Goal: Check status: Check status

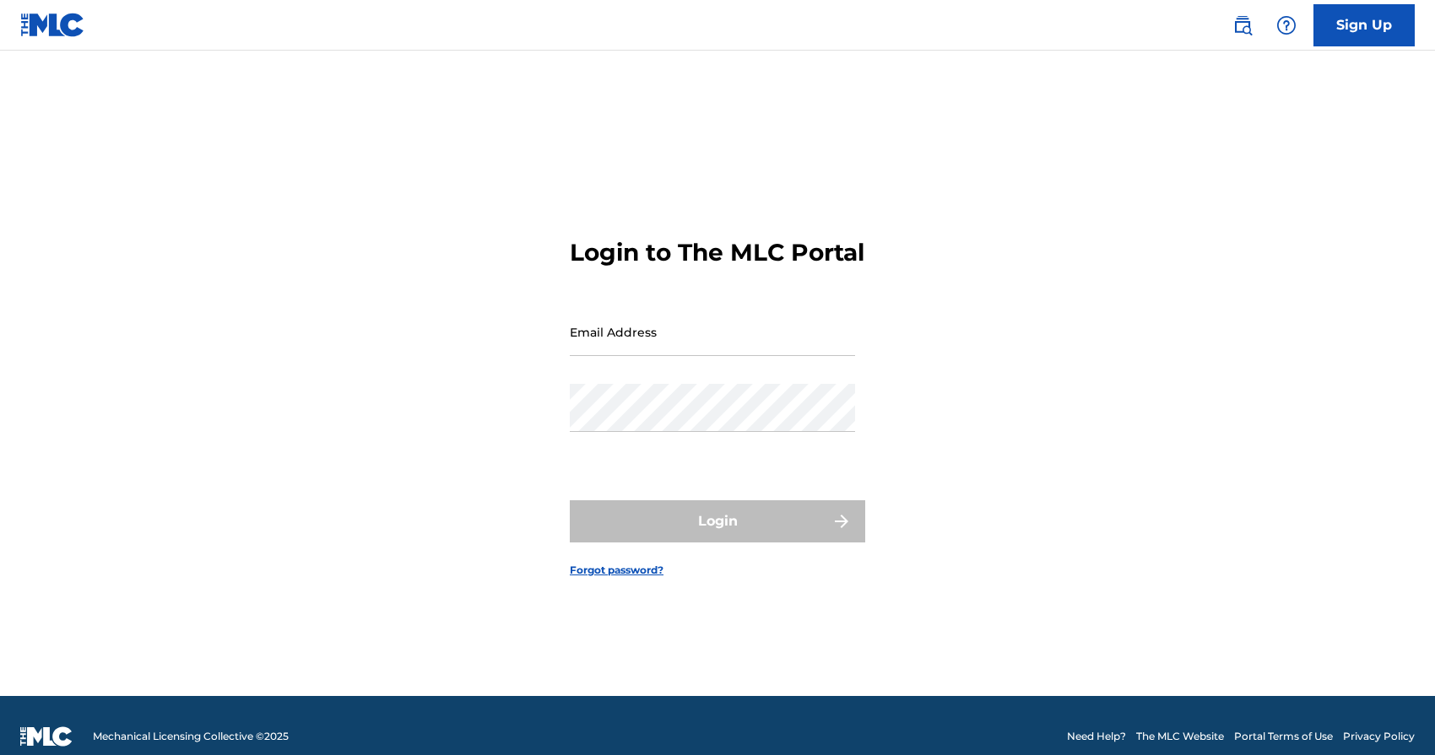
click at [667, 351] on input "Email Address" at bounding box center [712, 332] width 285 height 48
type input "[EMAIL_ADDRESS][DOMAIN_NAME]"
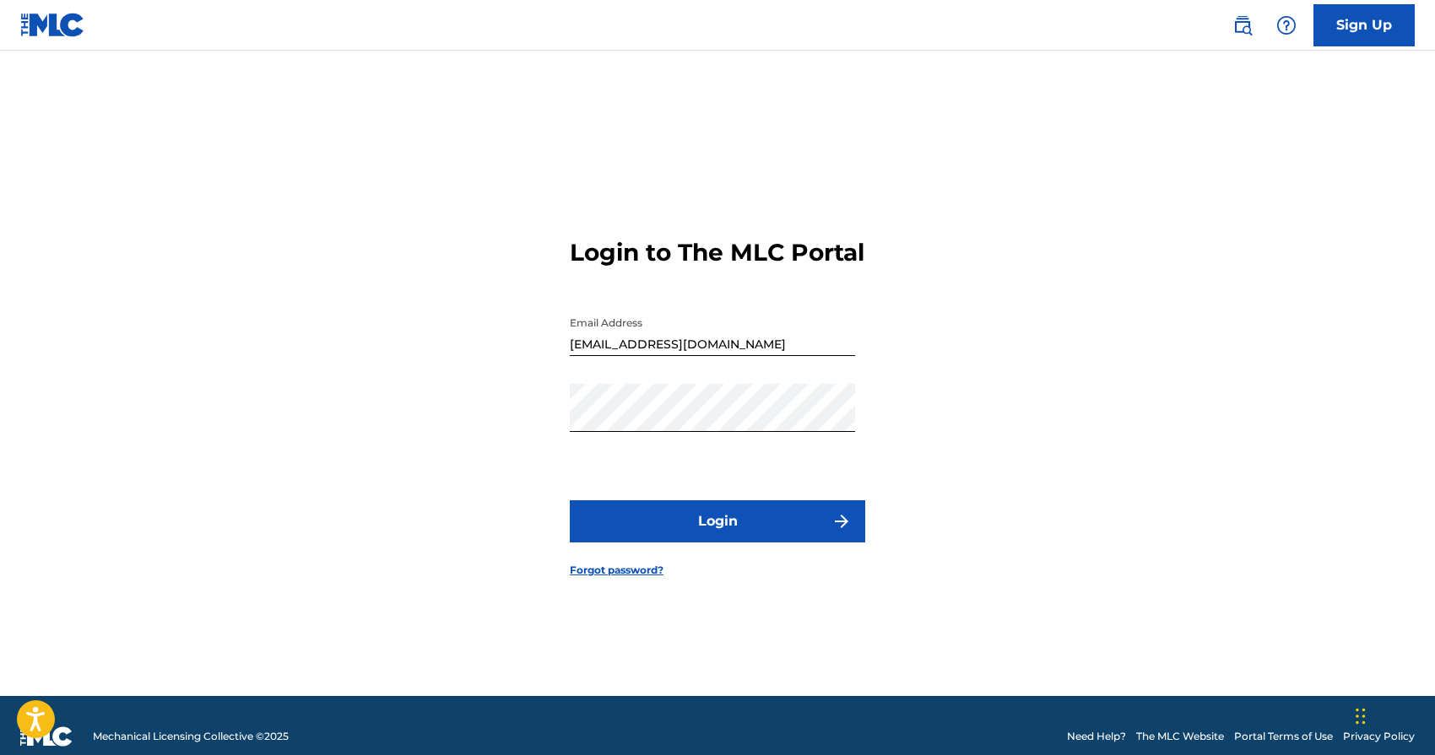
click at [659, 543] on button "Login" at bounding box center [717, 521] width 295 height 42
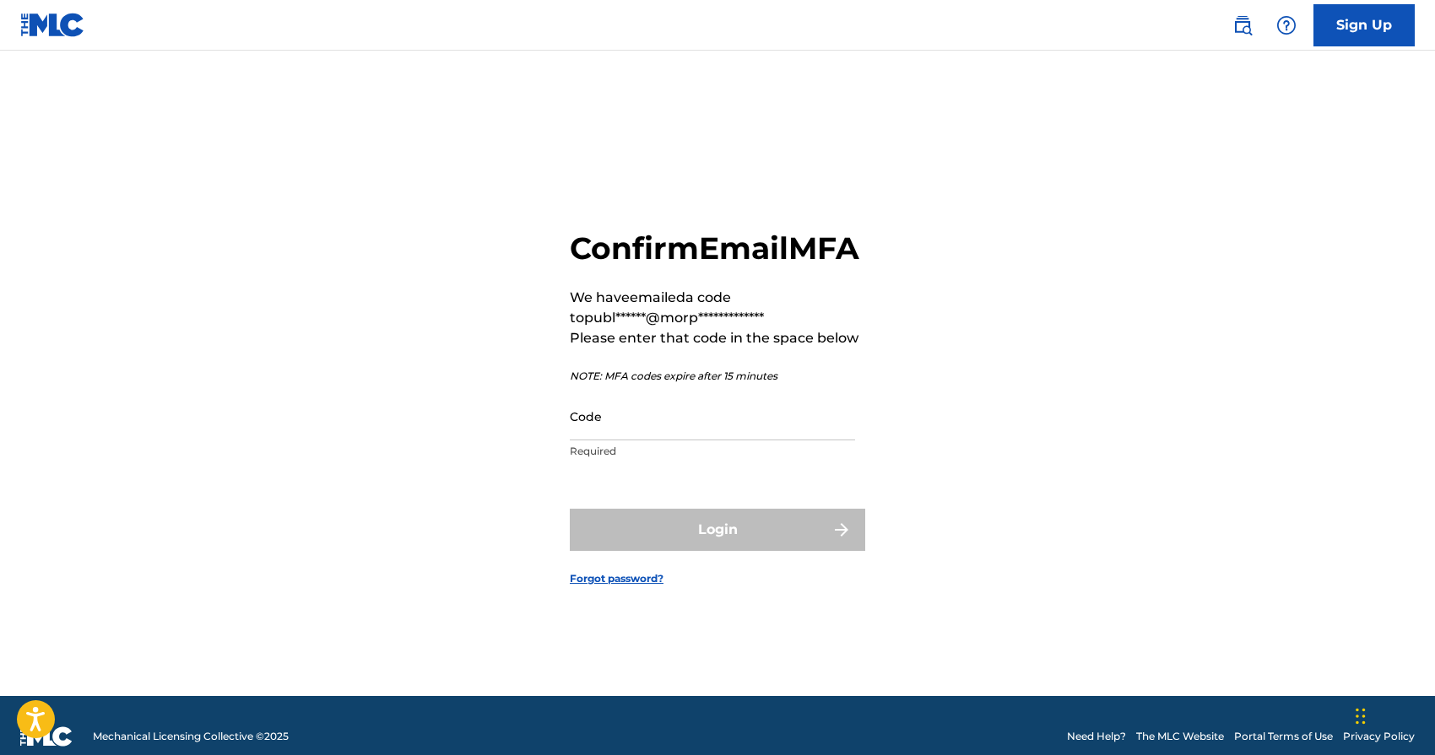
click at [658, 440] on input "Code" at bounding box center [712, 416] width 285 height 48
paste input "866328"
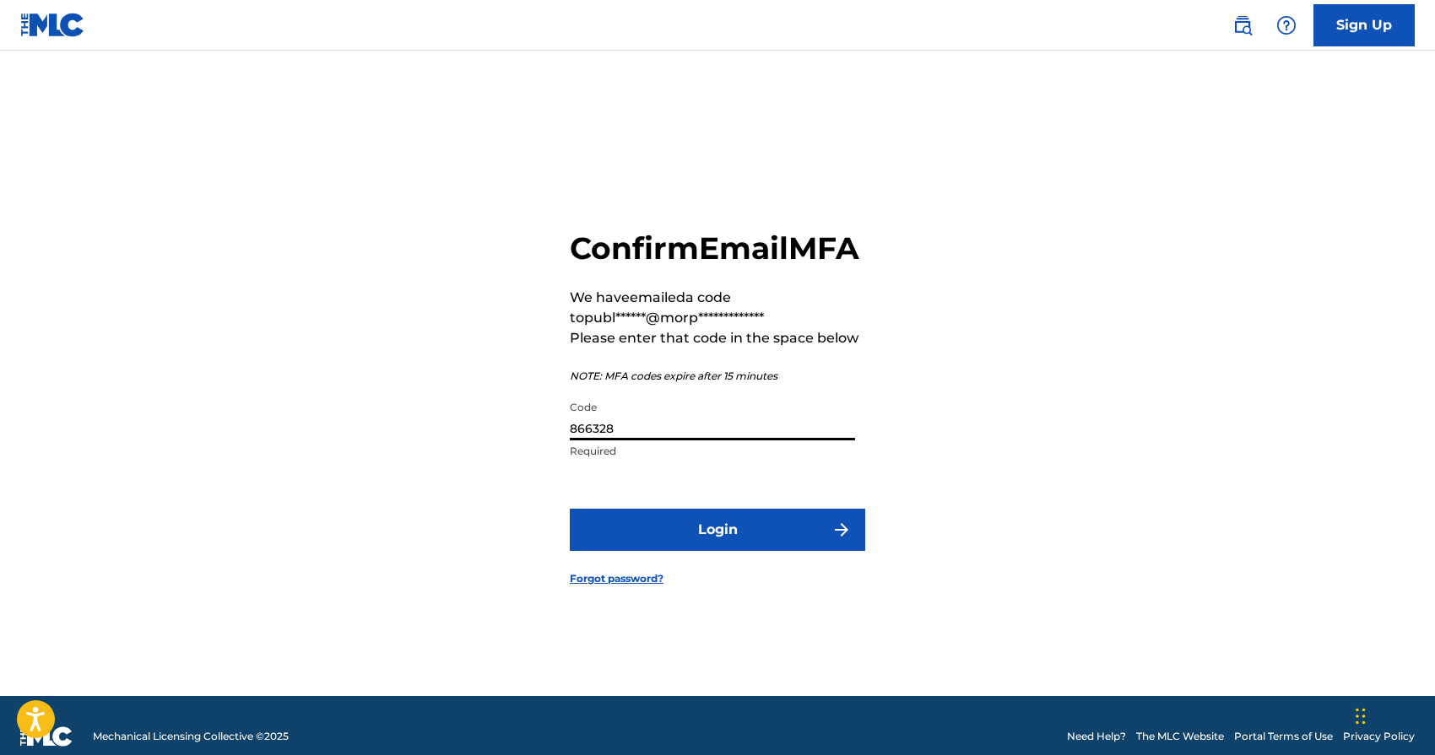
type input "866328"
click at [669, 545] on button "Login" at bounding box center [717, 530] width 295 height 42
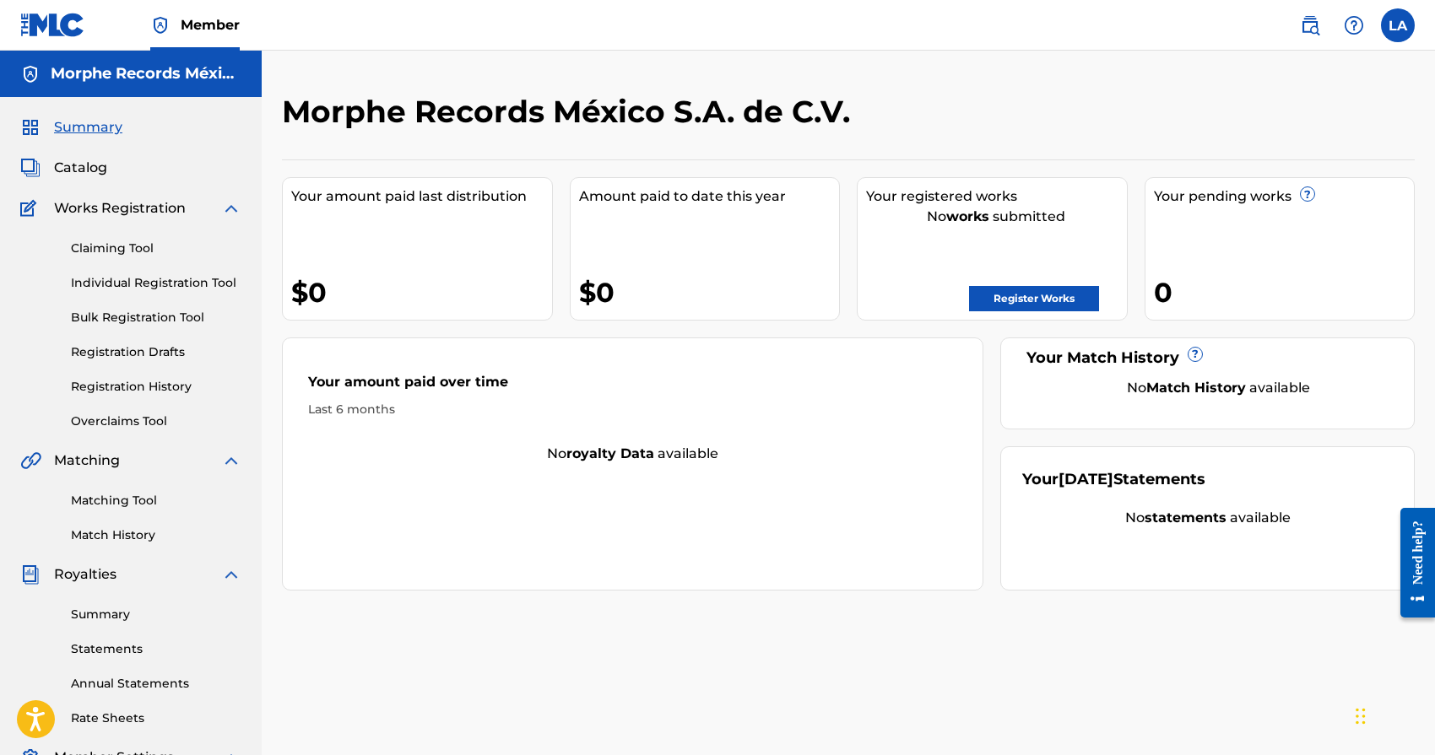
click at [835, 543] on div "Your amount paid over time Last 6 months No royalty data available" at bounding box center [632, 464] width 701 height 253
click at [1401, 21] on label at bounding box center [1398, 25] width 34 height 34
click at [1397, 25] on input "LA Leyton [PERSON_NAME] [EMAIL_ADDRESS][DOMAIN_NAME] Notification Preferences P…" at bounding box center [1397, 25] width 0 height 0
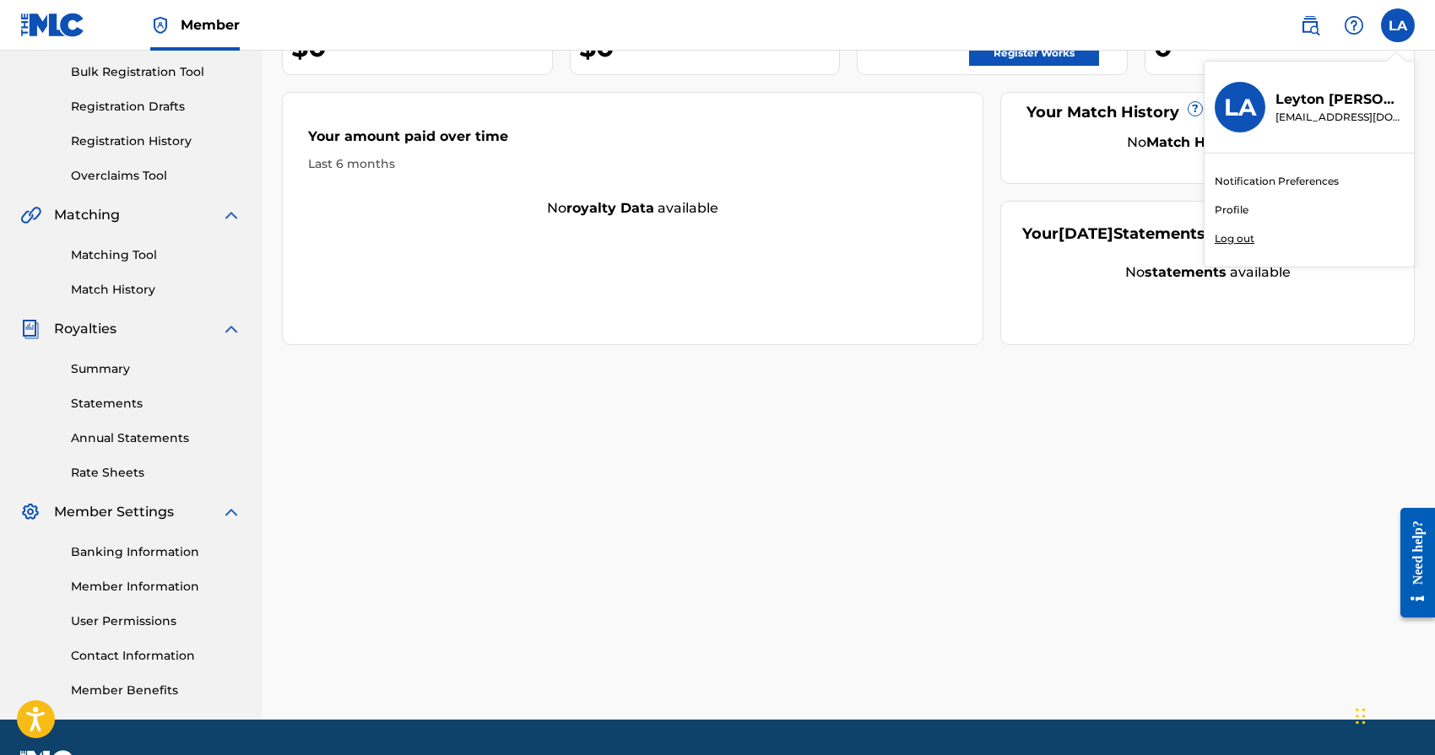
scroll to position [291, 0]
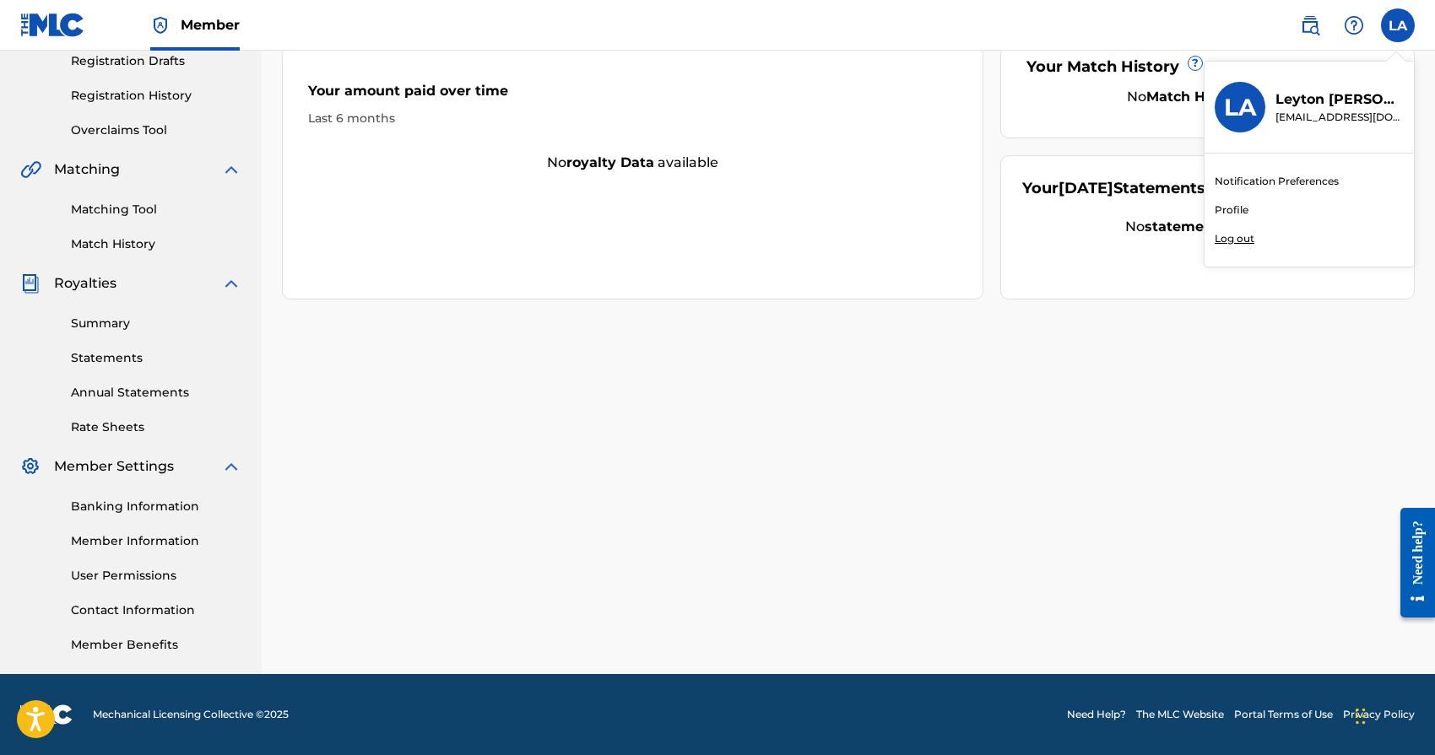
click at [136, 542] on link "Member Information" at bounding box center [156, 541] width 170 height 18
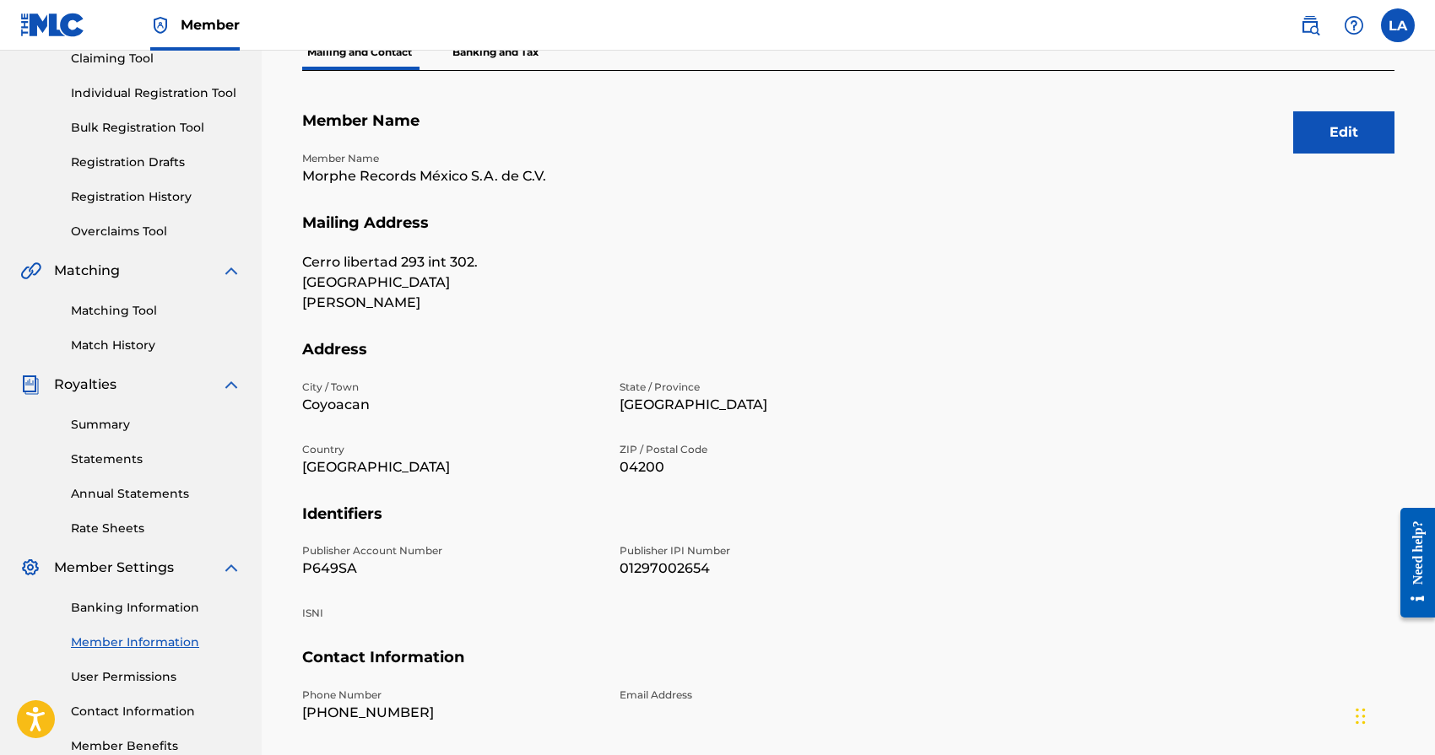
scroll to position [164, 0]
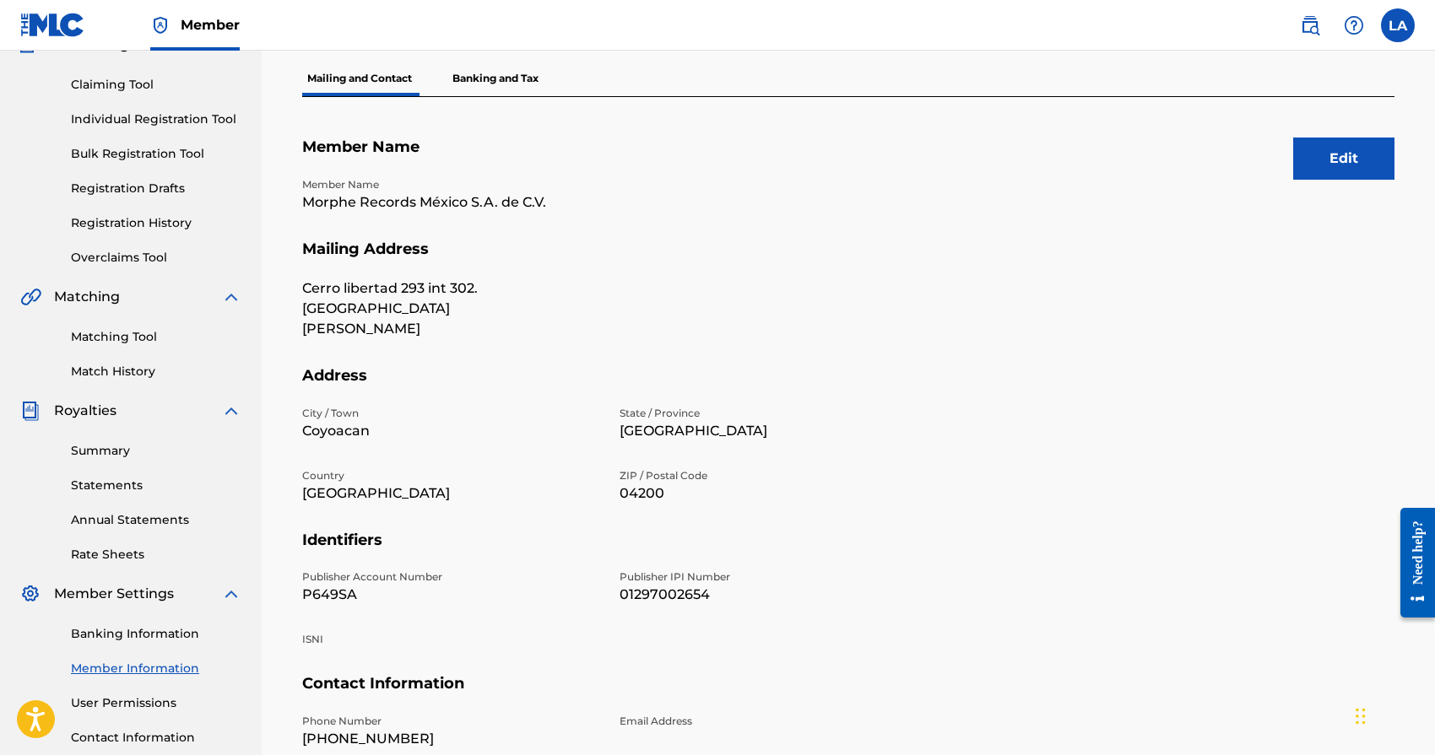
click at [1347, 172] on button "Edit" at bounding box center [1343, 159] width 101 height 42
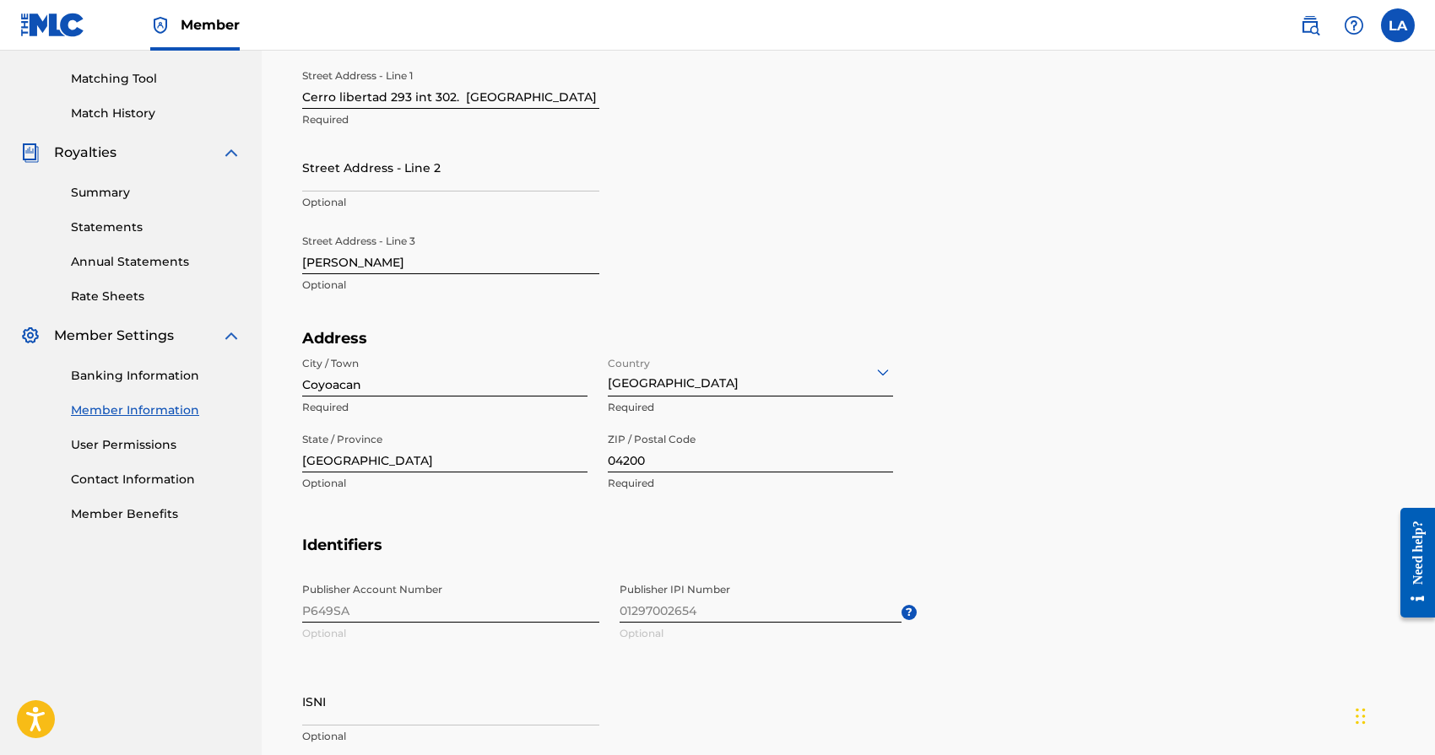
scroll to position [465, 0]
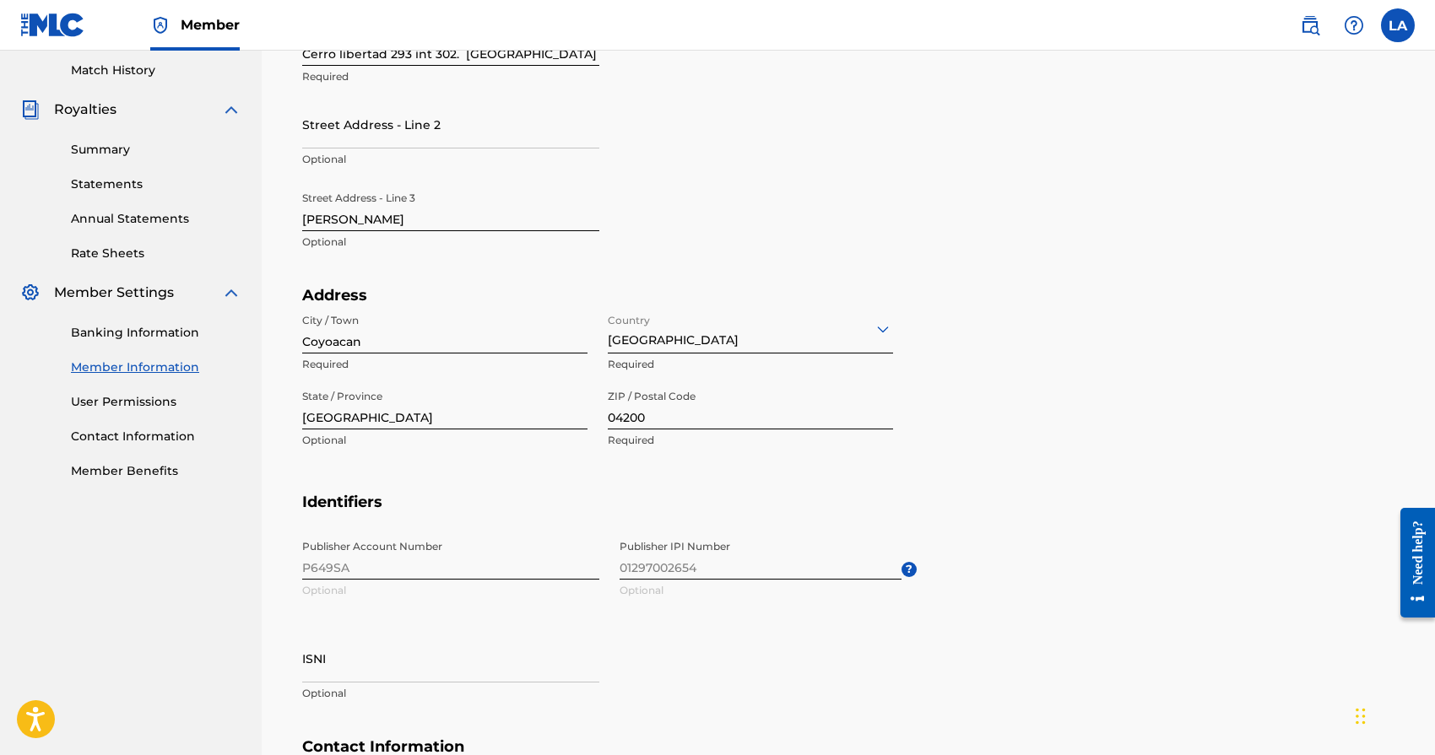
click at [1346, 31] on img at bounding box center [1353, 25] width 20 height 20
click at [1390, 36] on label at bounding box center [1398, 25] width 34 height 34
click at [1397, 25] on input "LA Leyton [PERSON_NAME] [EMAIL_ADDRESS][DOMAIN_NAME] Notification Preferences P…" at bounding box center [1397, 25] width 0 height 0
click at [1290, 474] on section "Address City / Town [GEOGRAPHIC_DATA] Required Country [GEOGRAPHIC_DATA] Requir…" at bounding box center [848, 389] width 1092 height 207
click at [1415, 583] on div "Need help?" at bounding box center [1417, 552] width 23 height 64
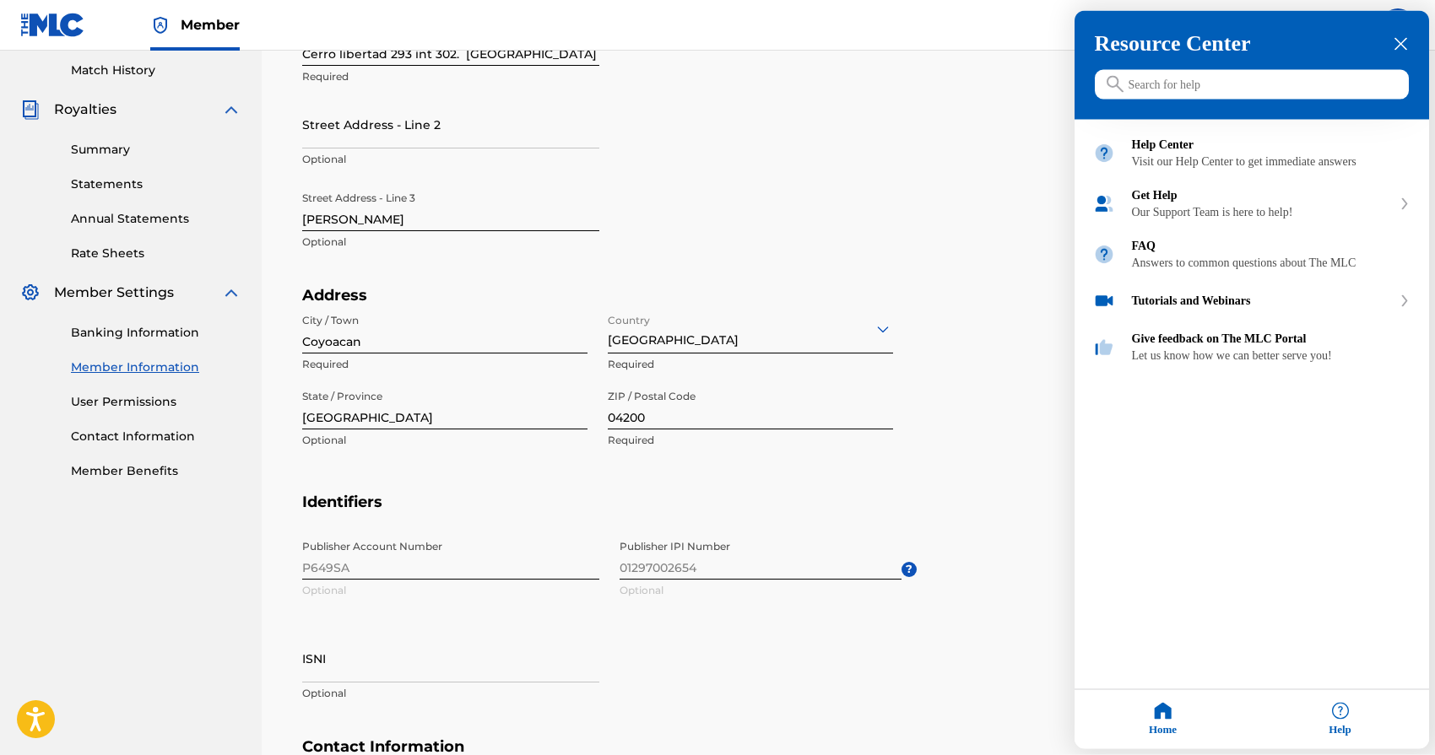
click at [1341, 716] on div "Help" at bounding box center [1339, 719] width 177 height 59
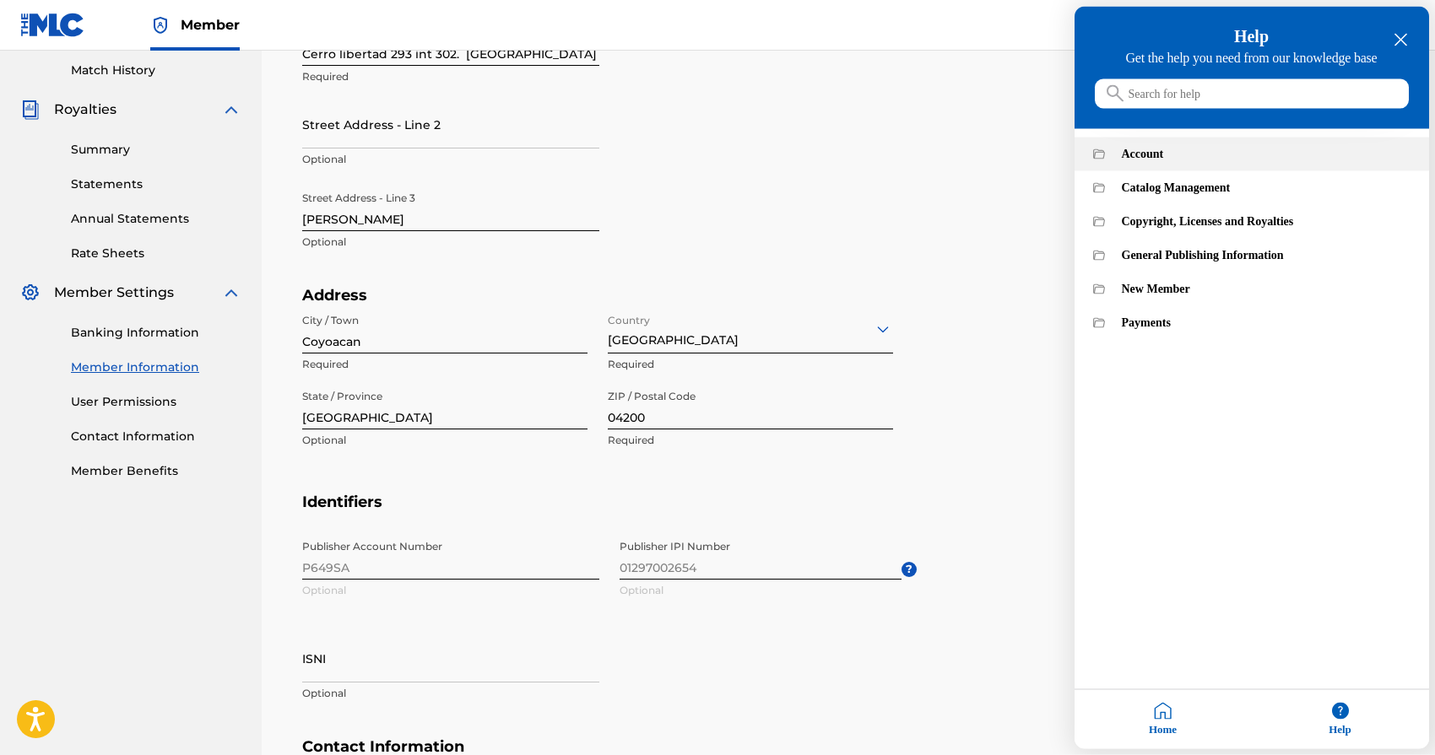
click at [1151, 161] on div "Account" at bounding box center [1265, 155] width 289 height 14
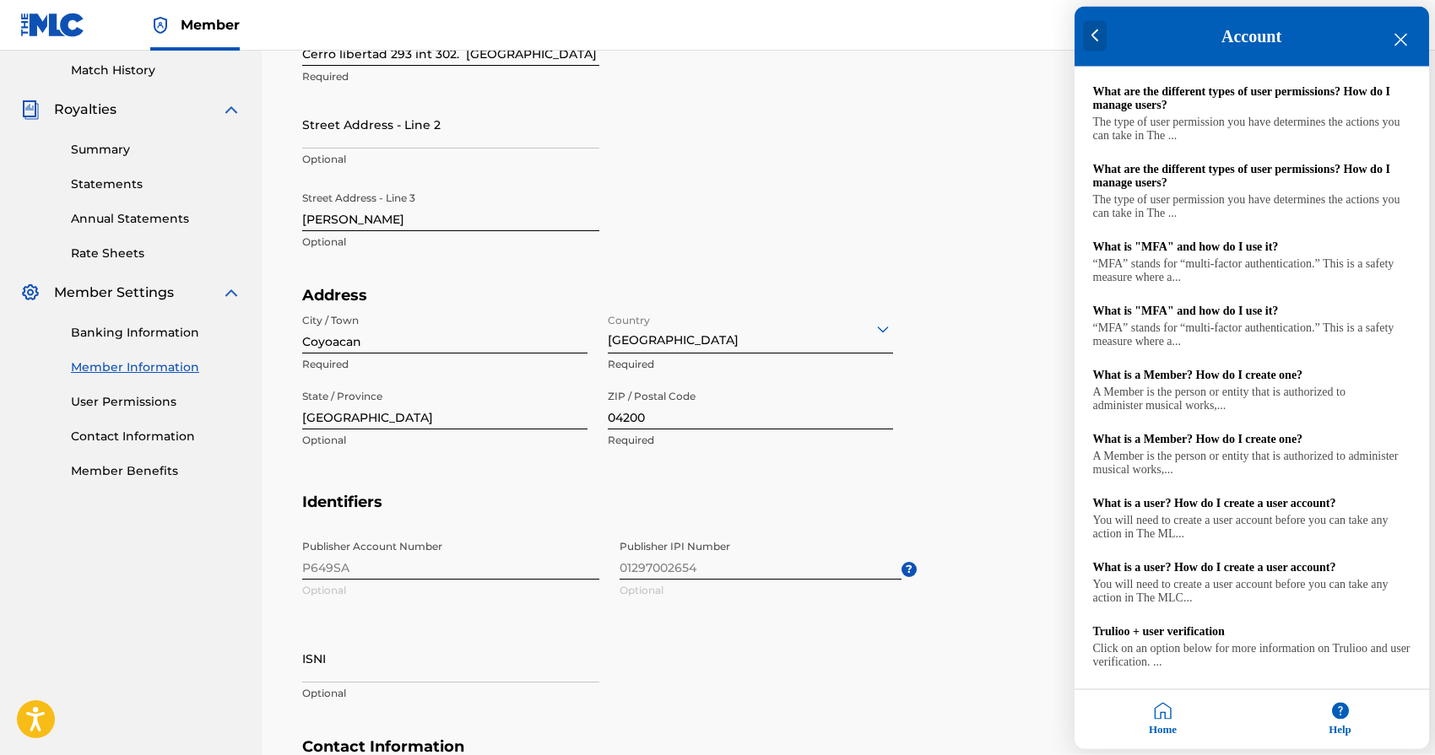
click at [1096, 40] on icon at bounding box center [1095, 37] width 8 height 14
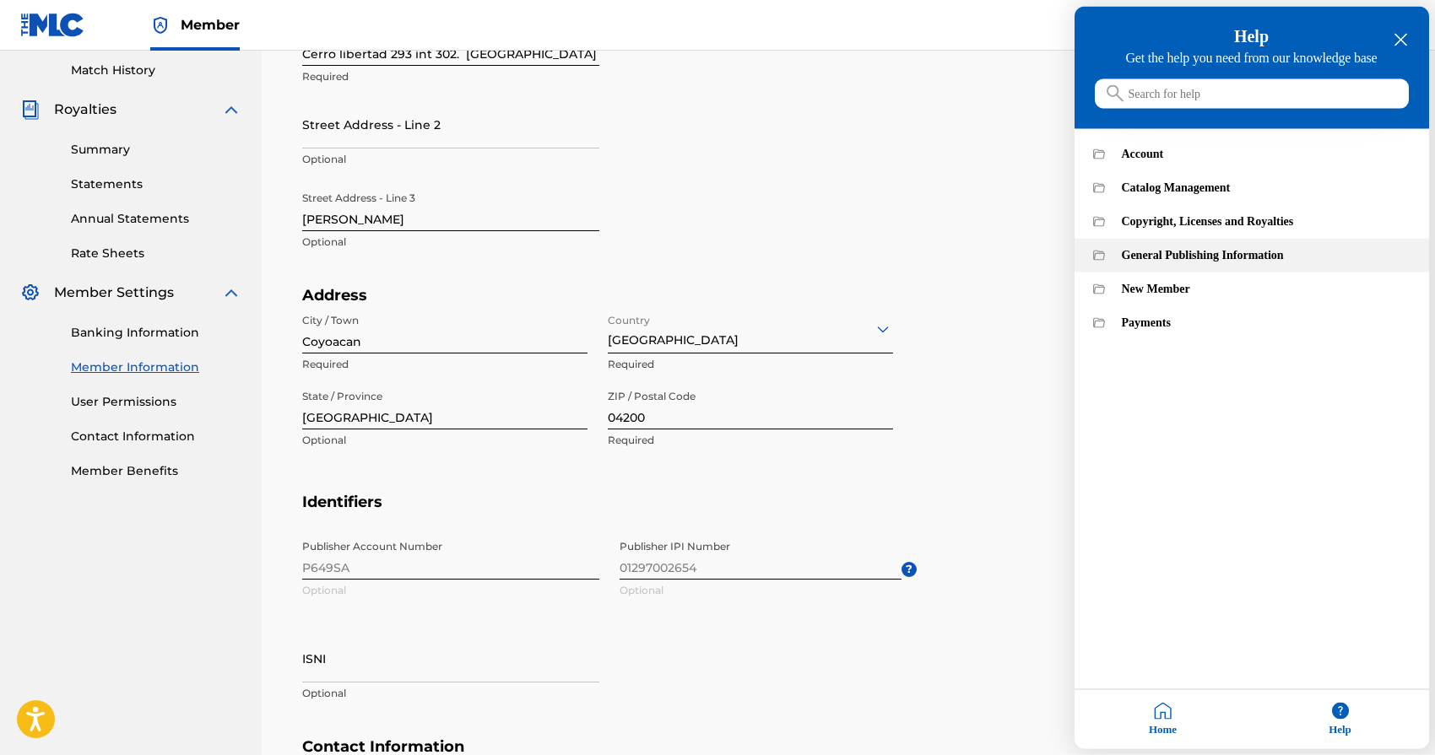
click at [1216, 262] on div "General Publishing Information" at bounding box center [1265, 256] width 289 height 14
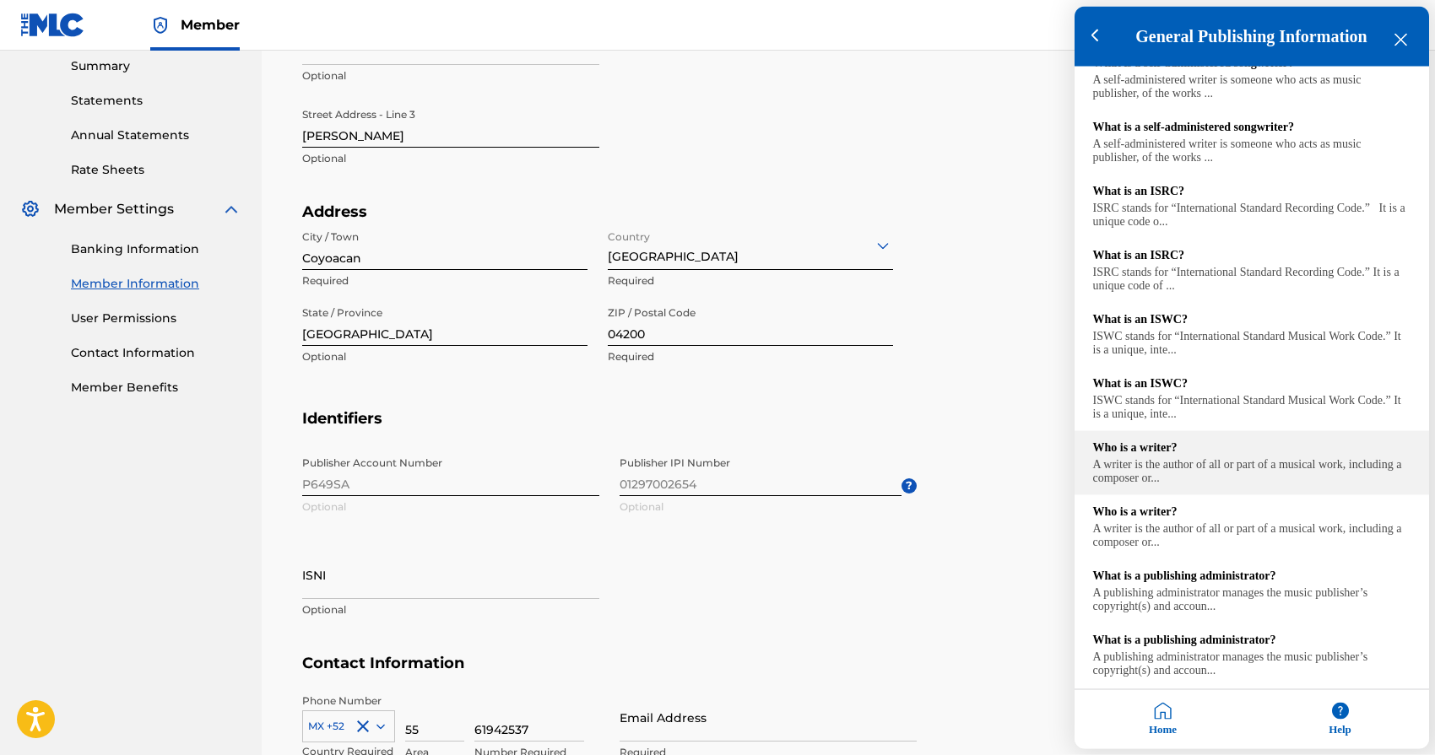
scroll to position [0, 0]
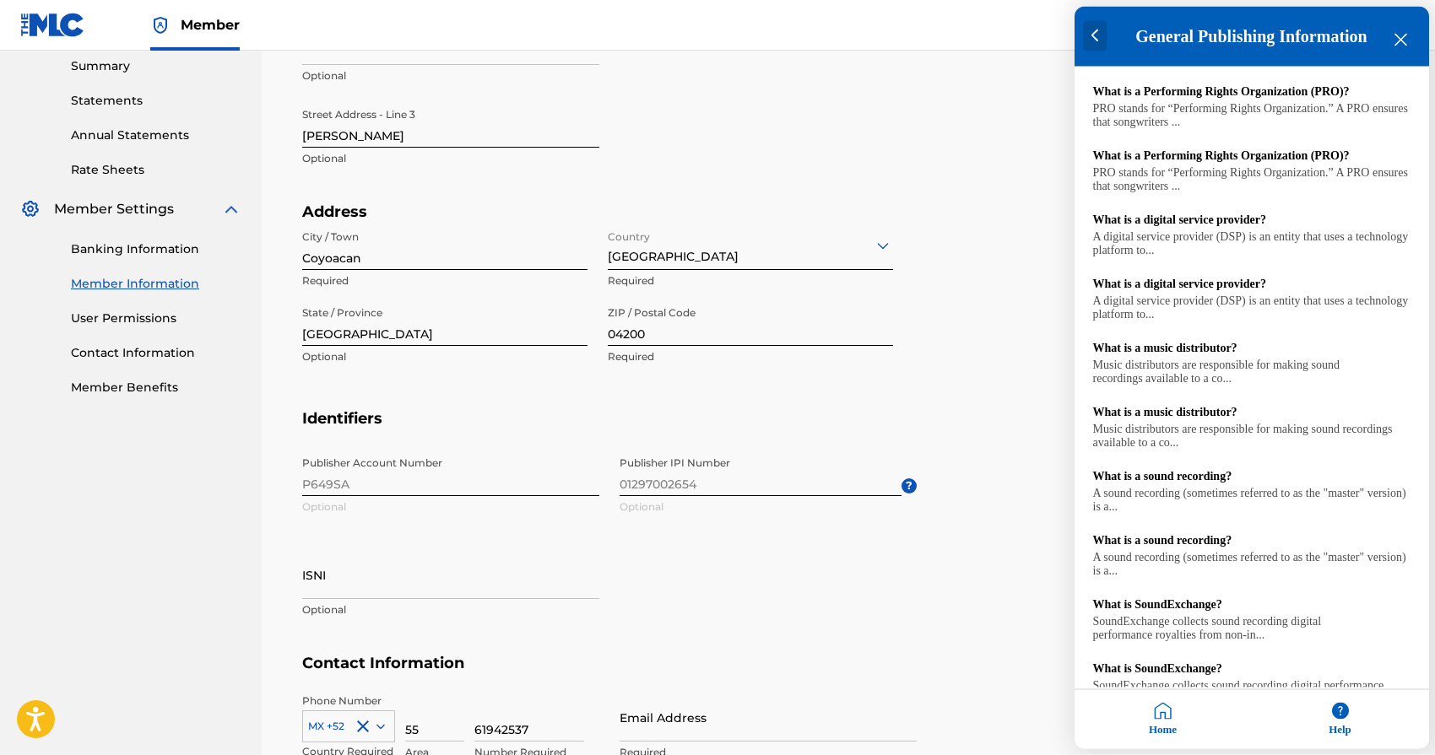
click at [1093, 43] on div at bounding box center [1095, 36] width 24 height 30
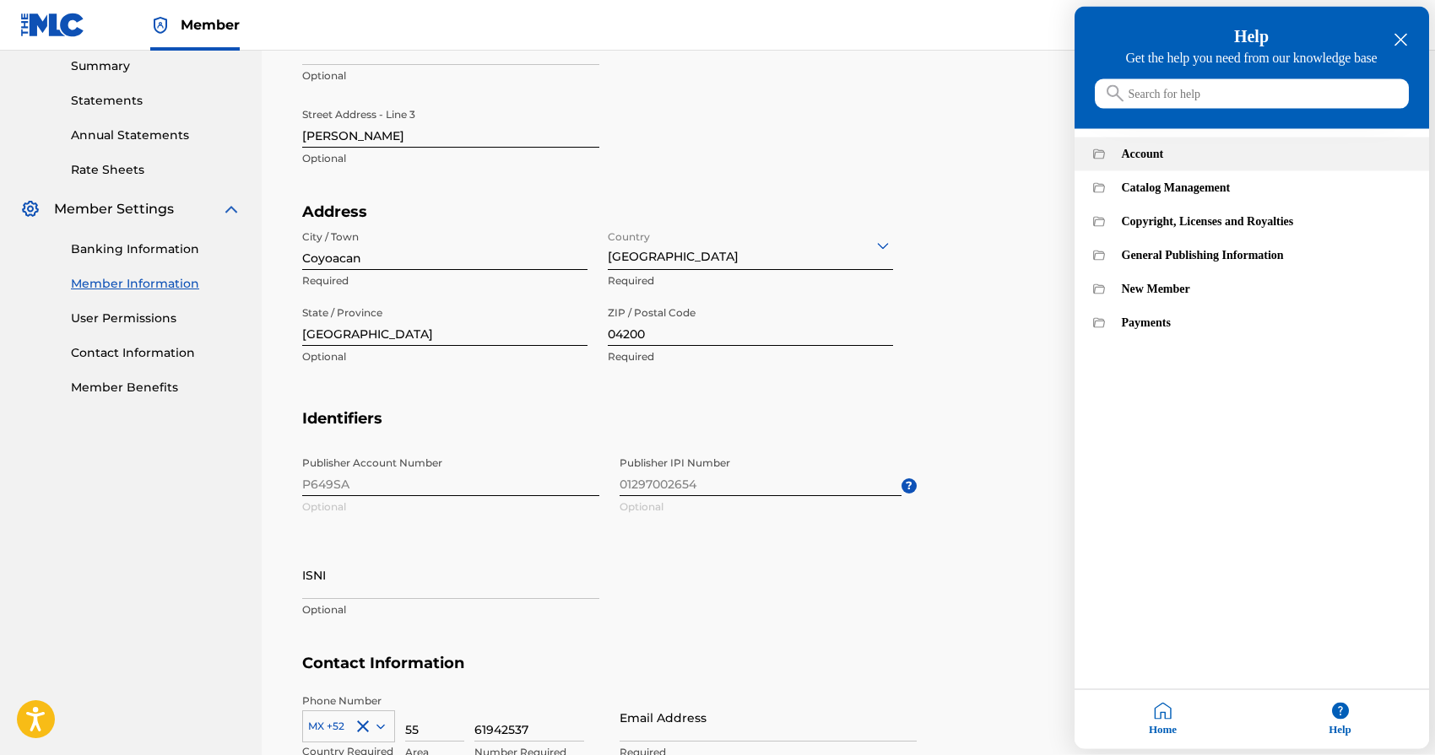
click at [1147, 161] on div "Account" at bounding box center [1265, 155] width 289 height 14
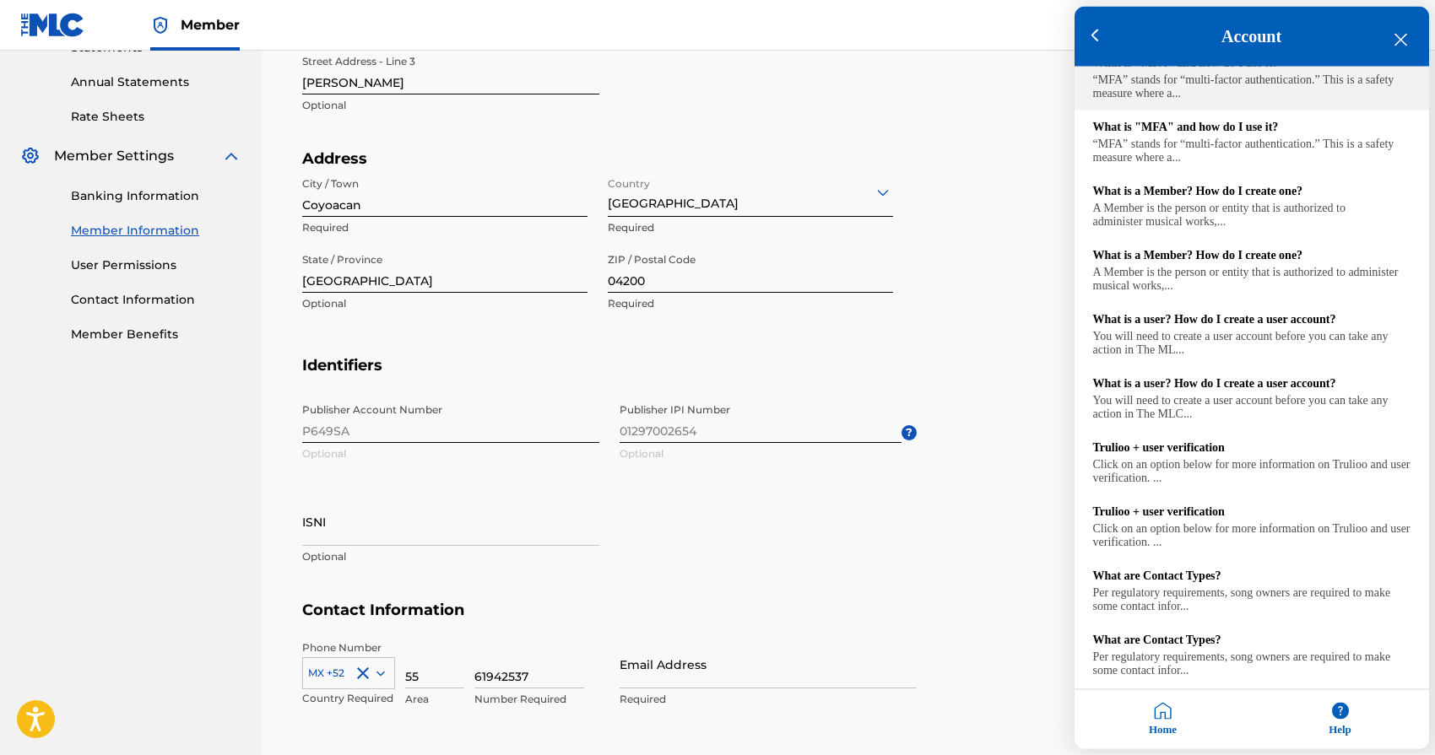
scroll to position [597, 0]
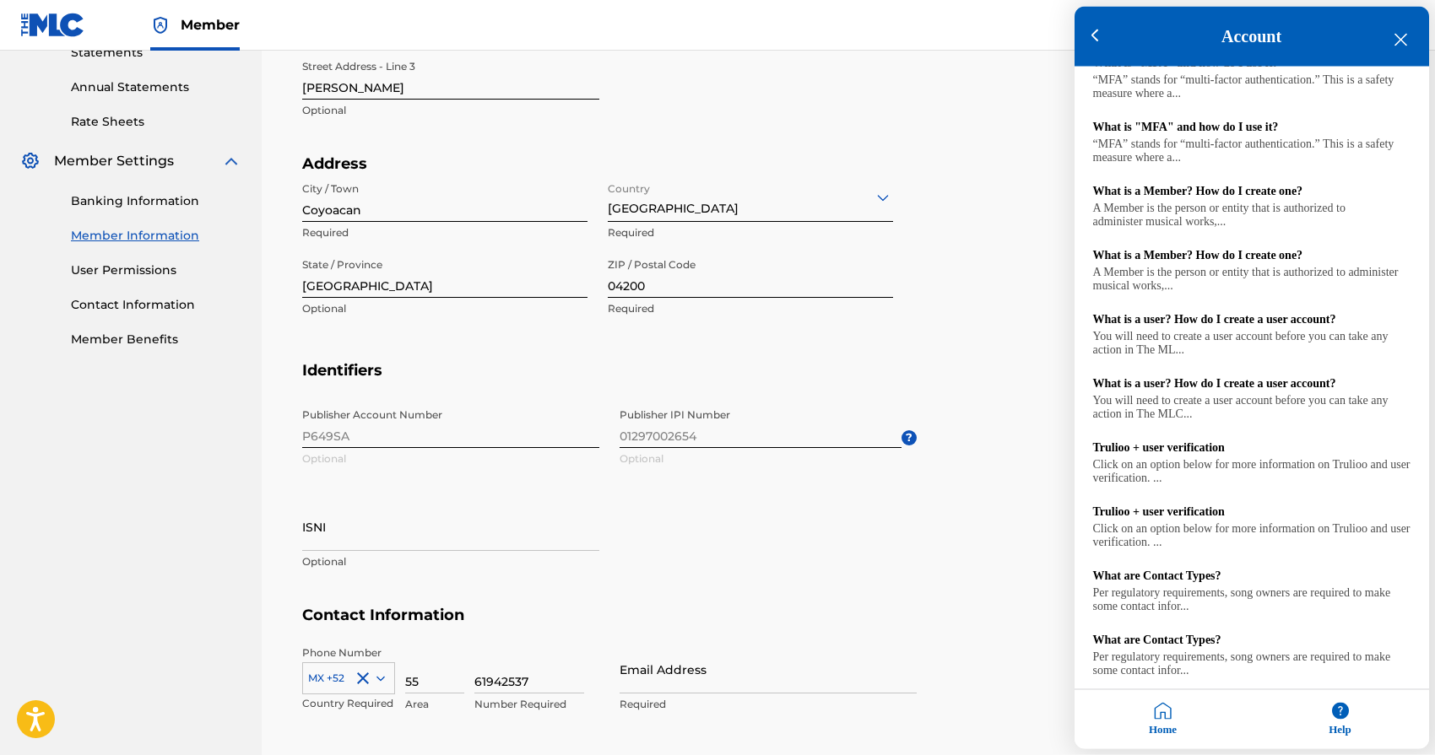
click at [1408, 41] on div "Account" at bounding box center [1251, 37] width 354 height 60
click at [1400, 42] on icon "close resource center" at bounding box center [1400, 40] width 13 height 13
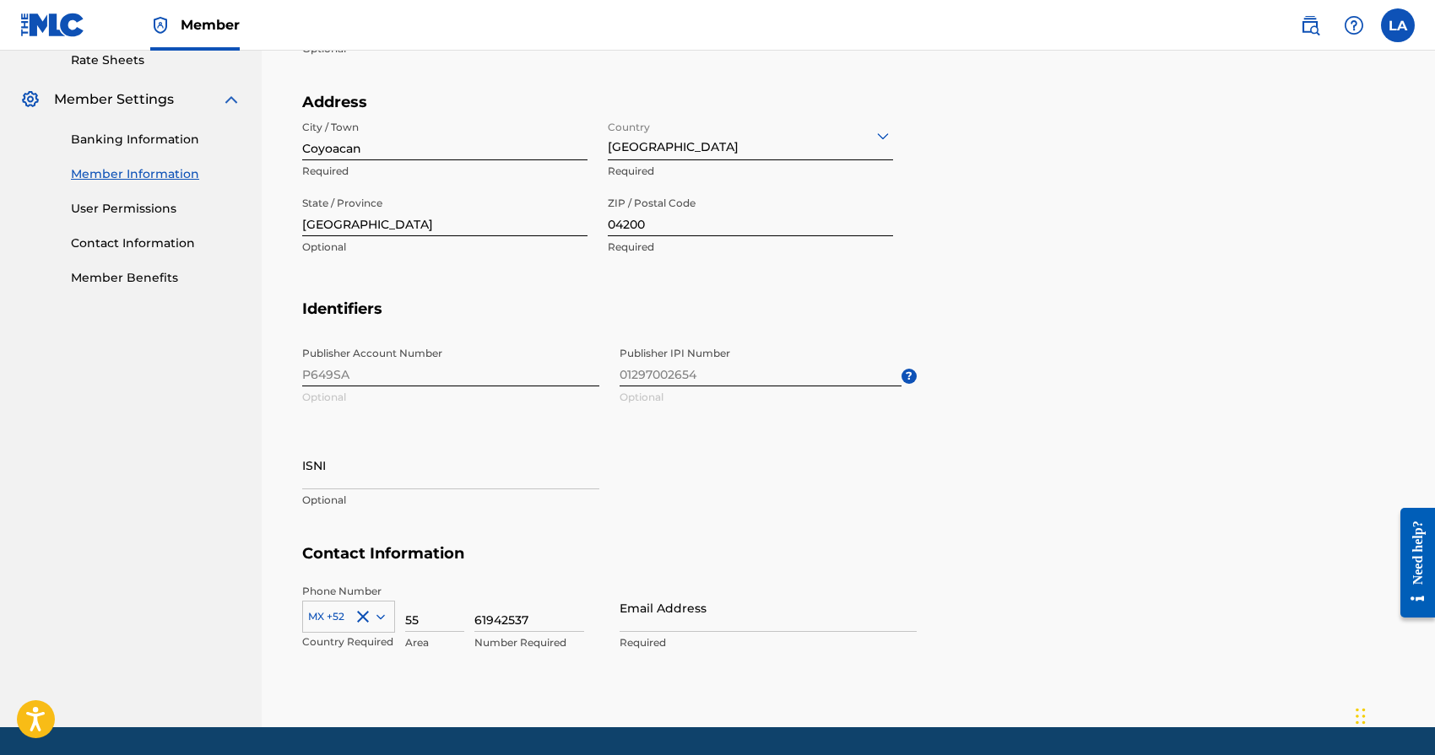
scroll to position [659, 0]
drag, startPoint x: 700, startPoint y: 371, endPoint x: 619, endPoint y: 371, distance: 81.0
click at [619, 371] on div "Publisher Account Number P649SA Optional Publisher IPI Number 01297002654 Optio…" at bounding box center [609, 441] width 614 height 206
click at [732, 378] on span "Publisher IPI Number 01297002654 Optional ?" at bounding box center [767, 376] width 297 height 76
click at [1024, 95] on section "Address City / Town [GEOGRAPHIC_DATA] Required Country [GEOGRAPHIC_DATA] Requir…" at bounding box center [848, 195] width 1092 height 207
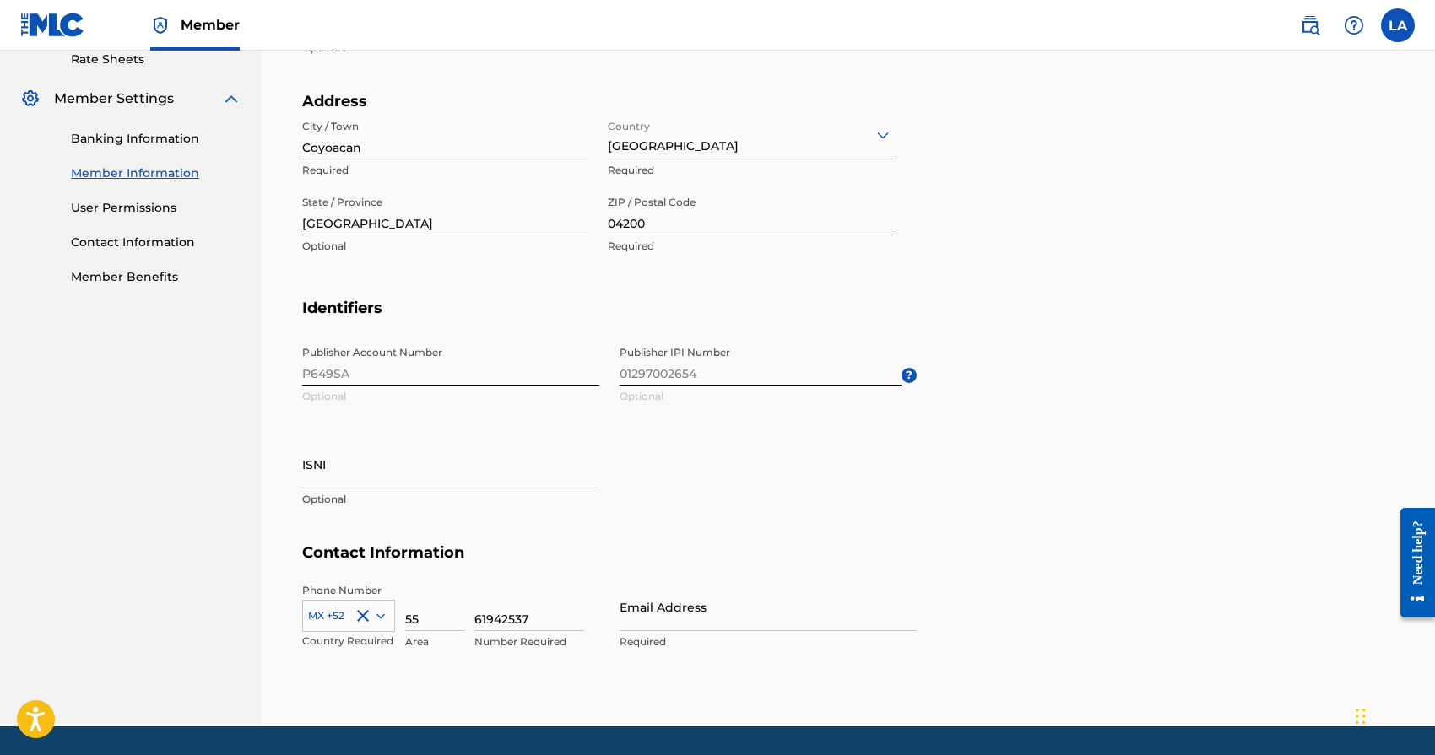
click at [139, 209] on link "User Permissions" at bounding box center [156, 208] width 170 height 18
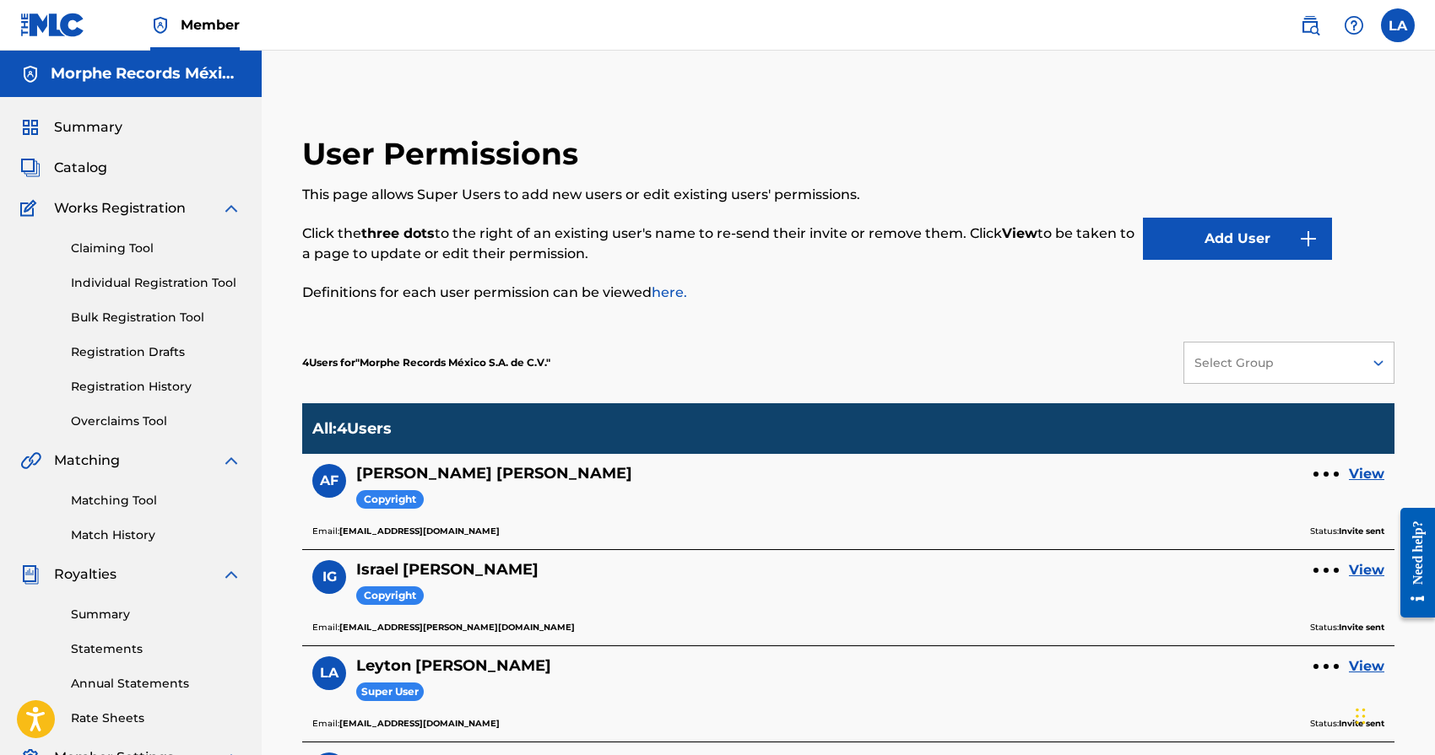
click at [100, 127] on span "Summary" at bounding box center [88, 127] width 68 height 20
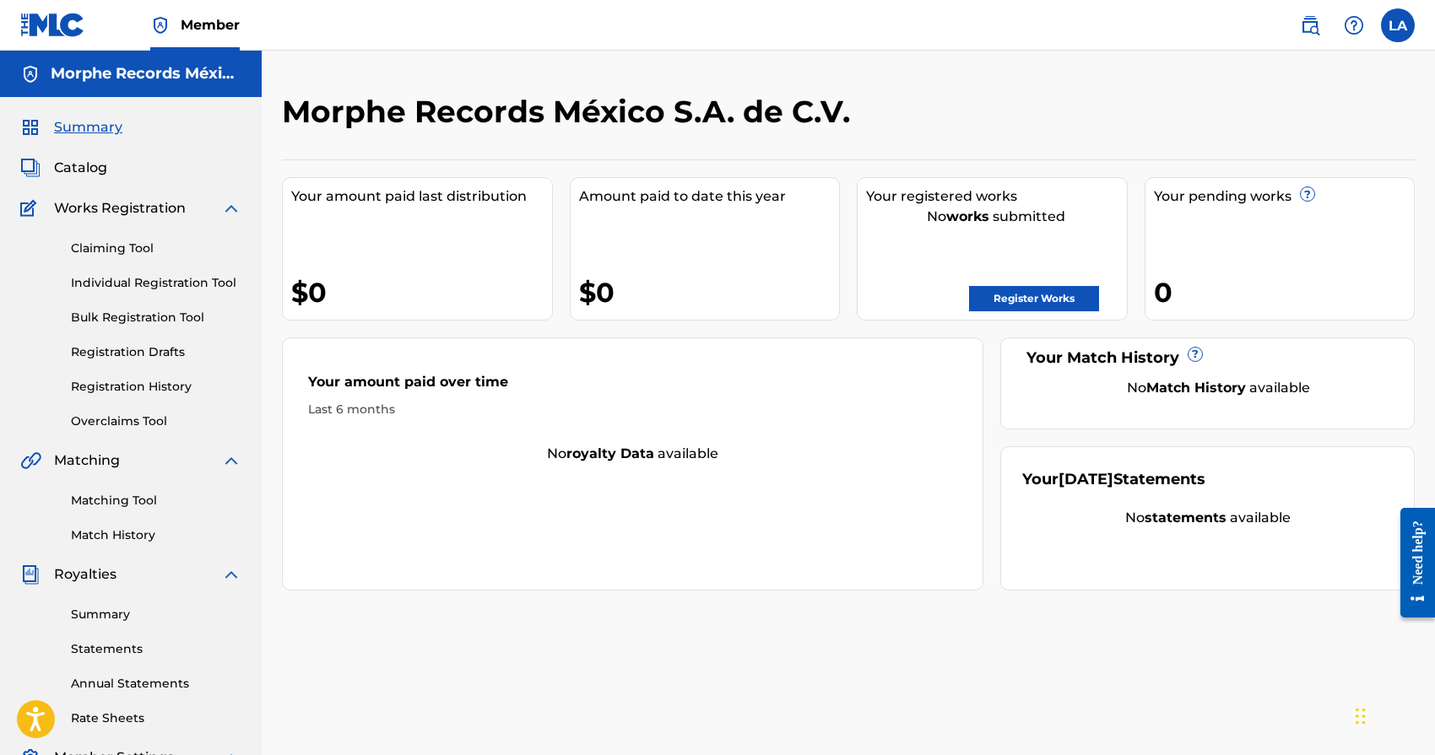
click at [97, 173] on span "Catalog" at bounding box center [80, 168] width 53 height 20
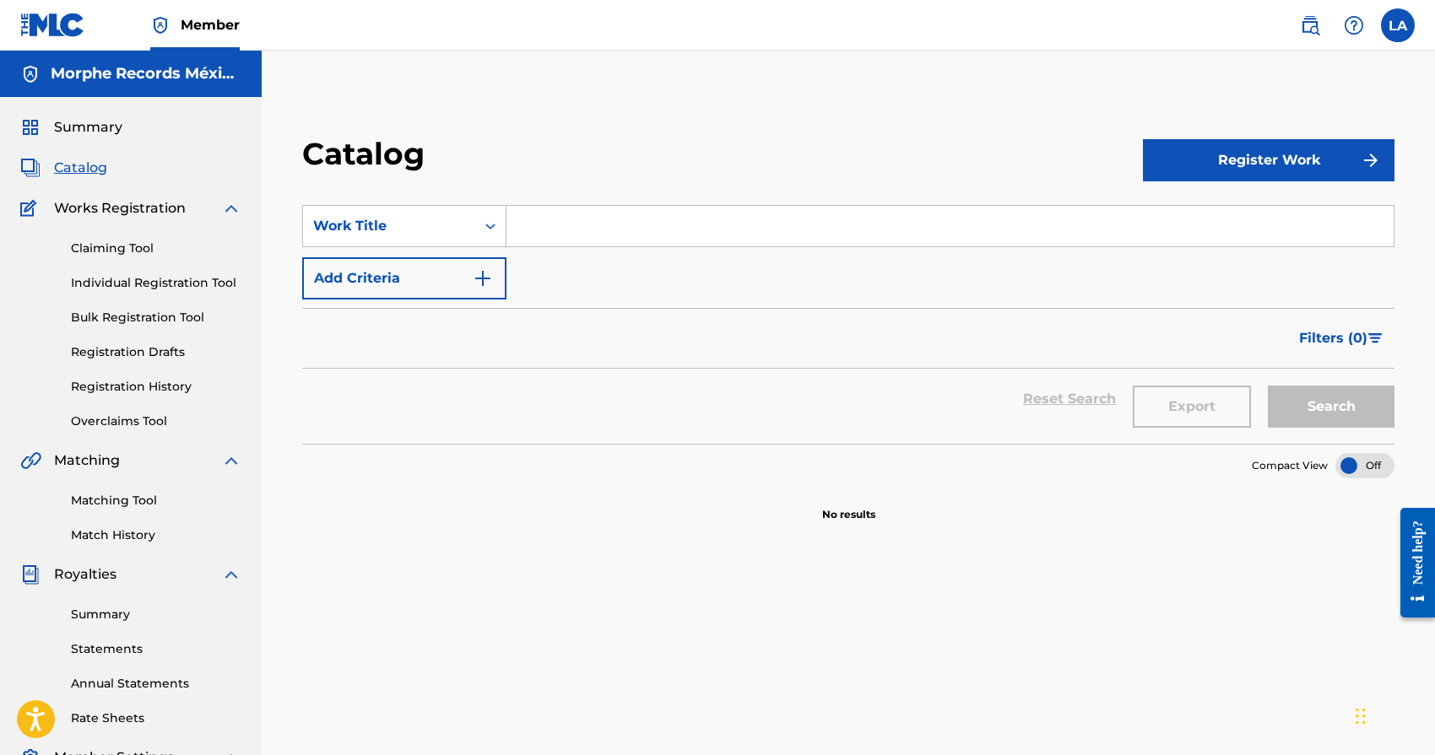
click at [127, 245] on link "Claiming Tool" at bounding box center [156, 249] width 170 height 18
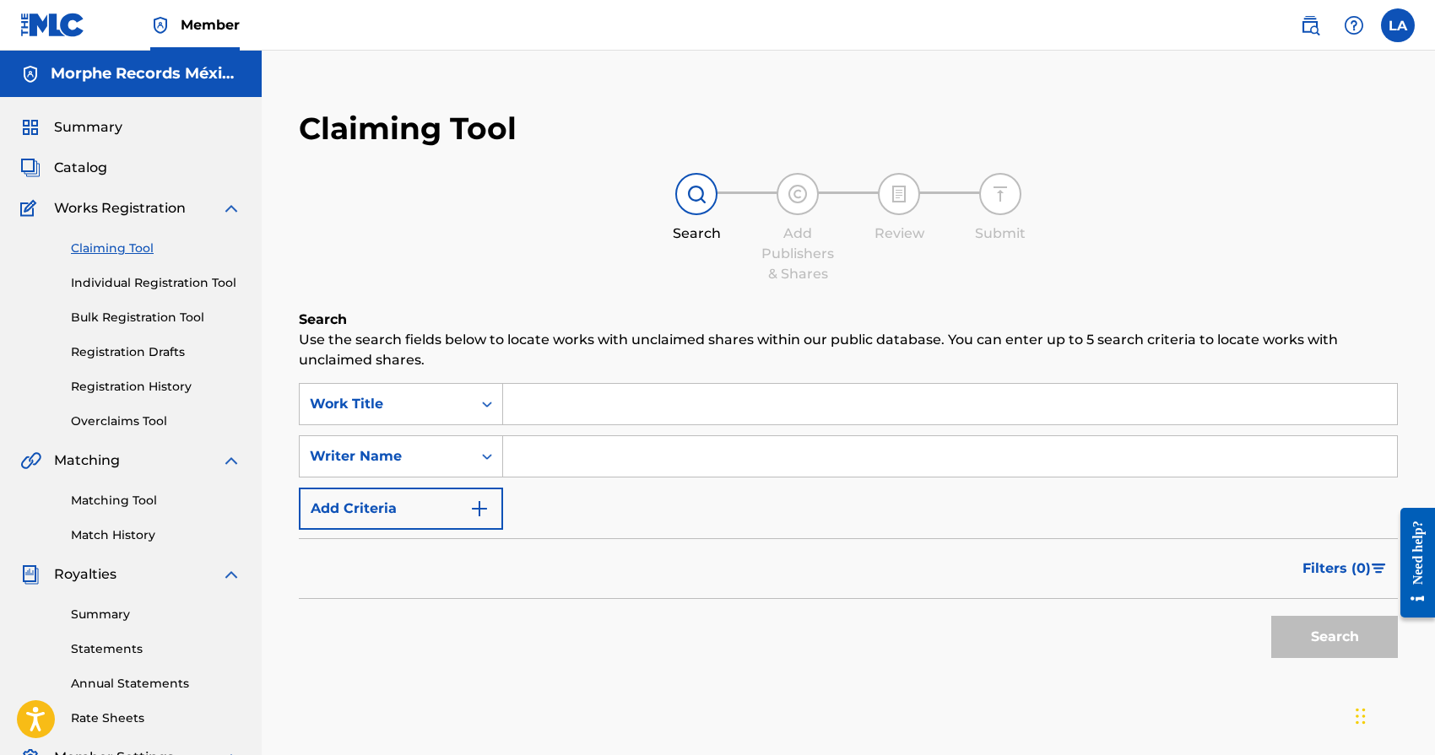
click at [124, 387] on link "Registration History" at bounding box center [156, 387] width 170 height 18
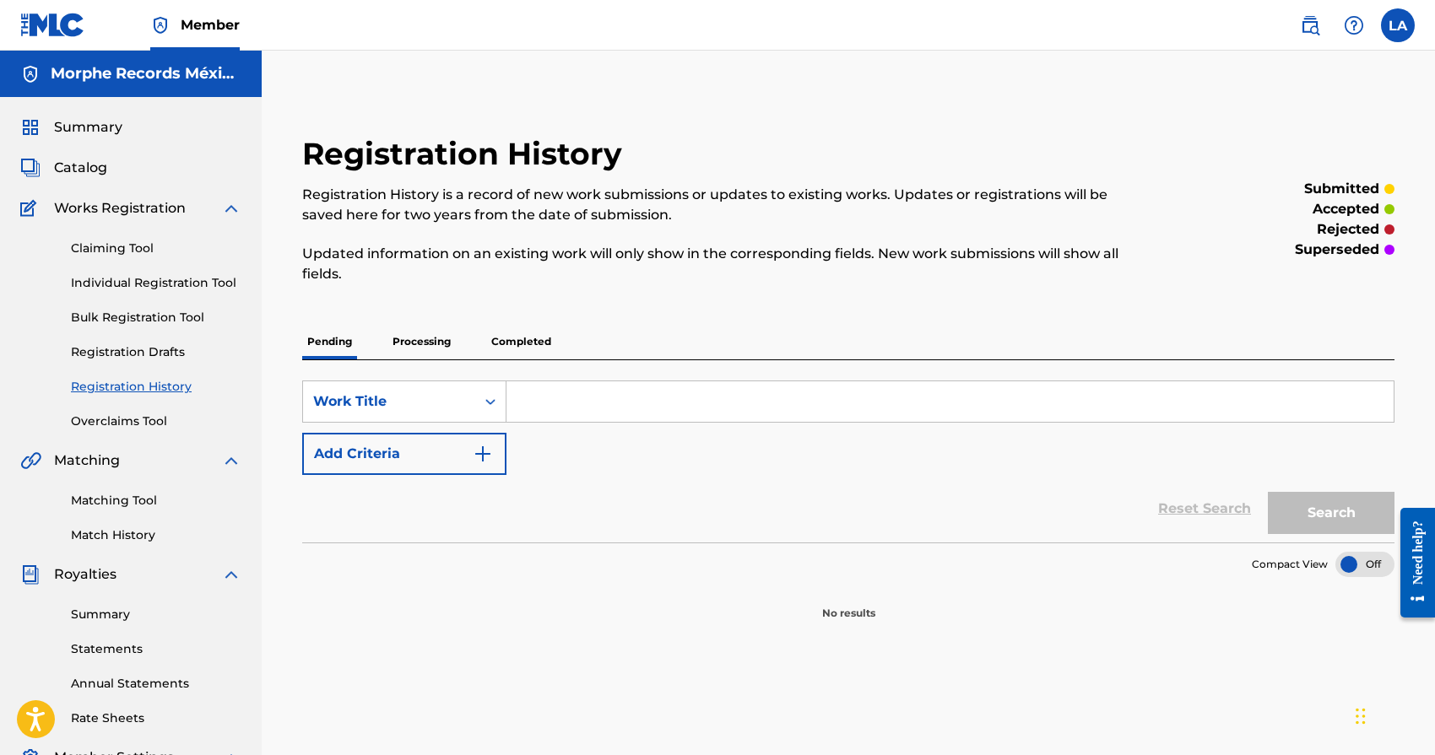
click at [435, 346] on p "Processing" at bounding box center [421, 341] width 68 height 35
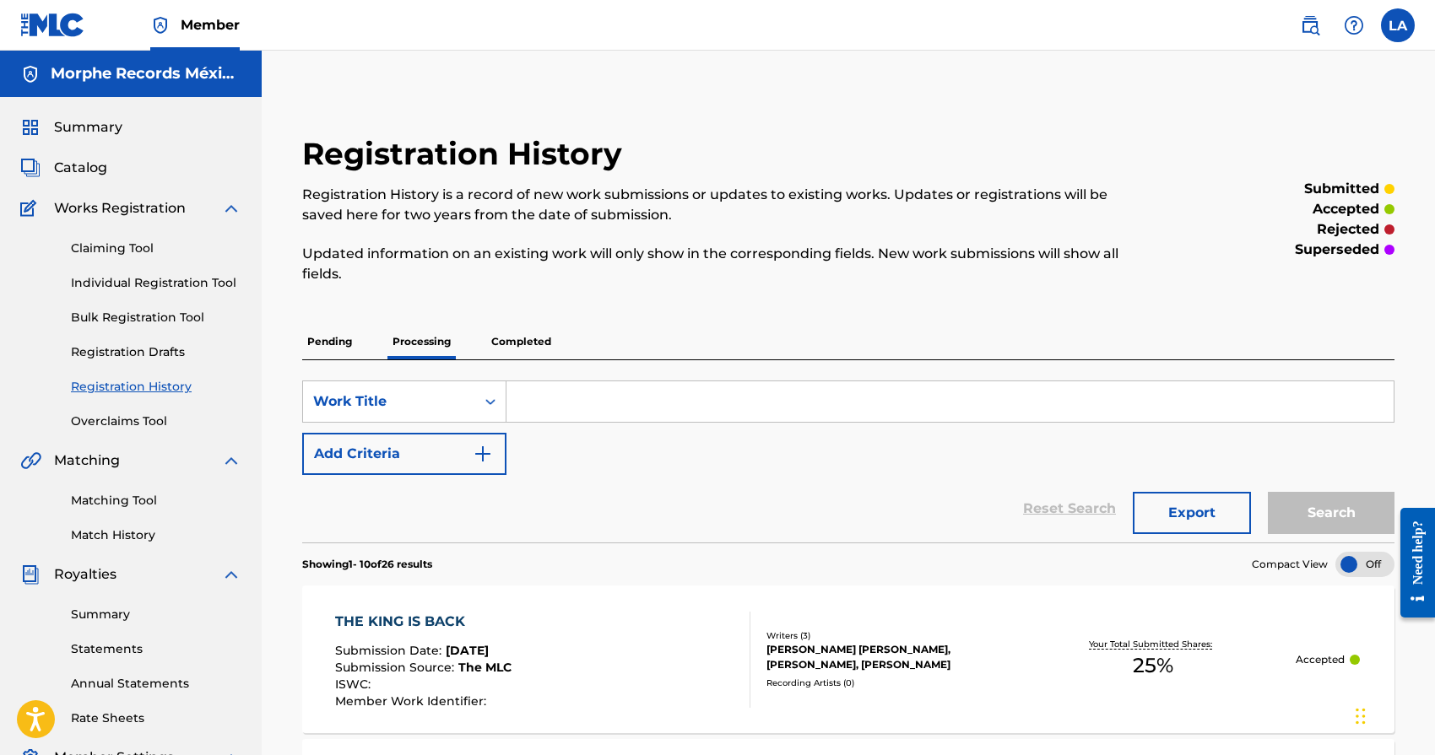
click at [502, 355] on p "Completed" at bounding box center [521, 341] width 70 height 35
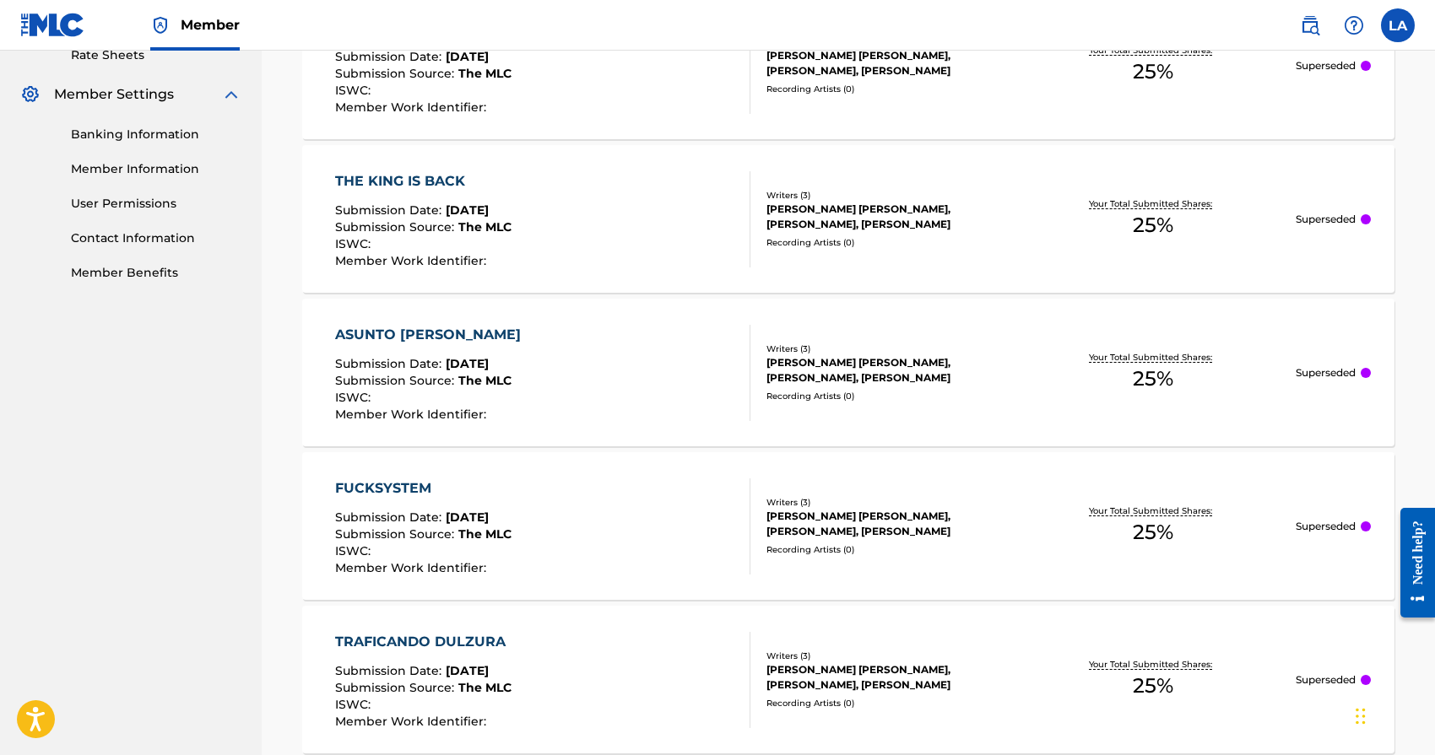
scroll to position [849, 0]
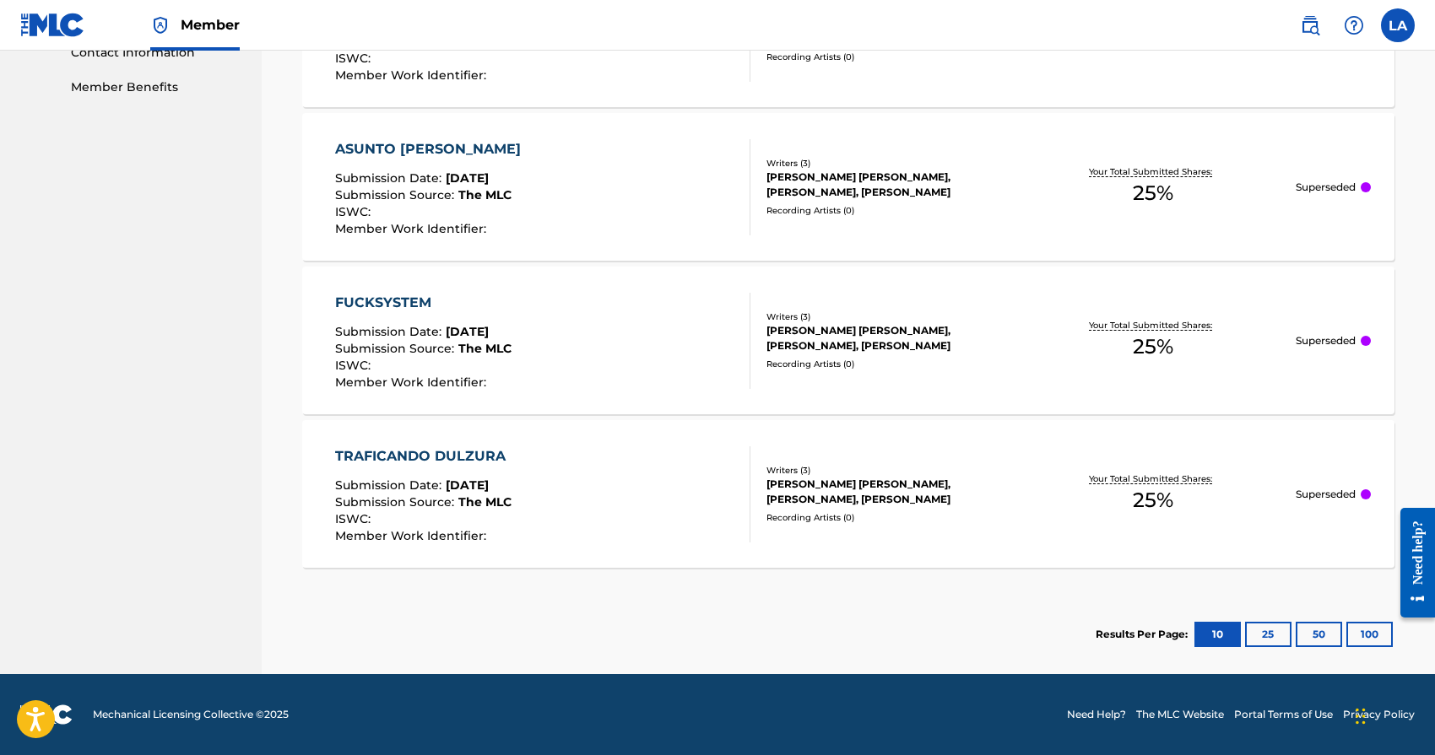
click at [1318, 636] on button "50" at bounding box center [1318, 634] width 46 height 25
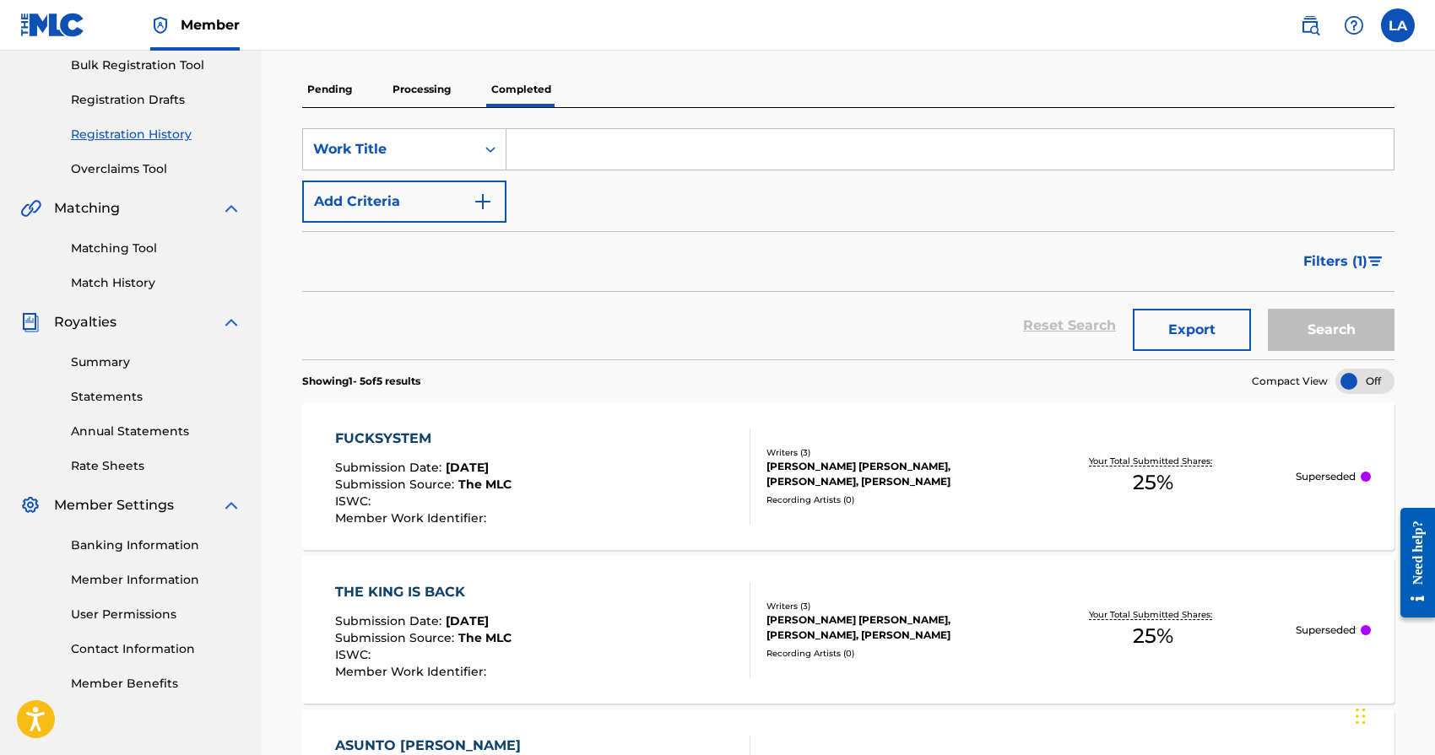
scroll to position [168, 0]
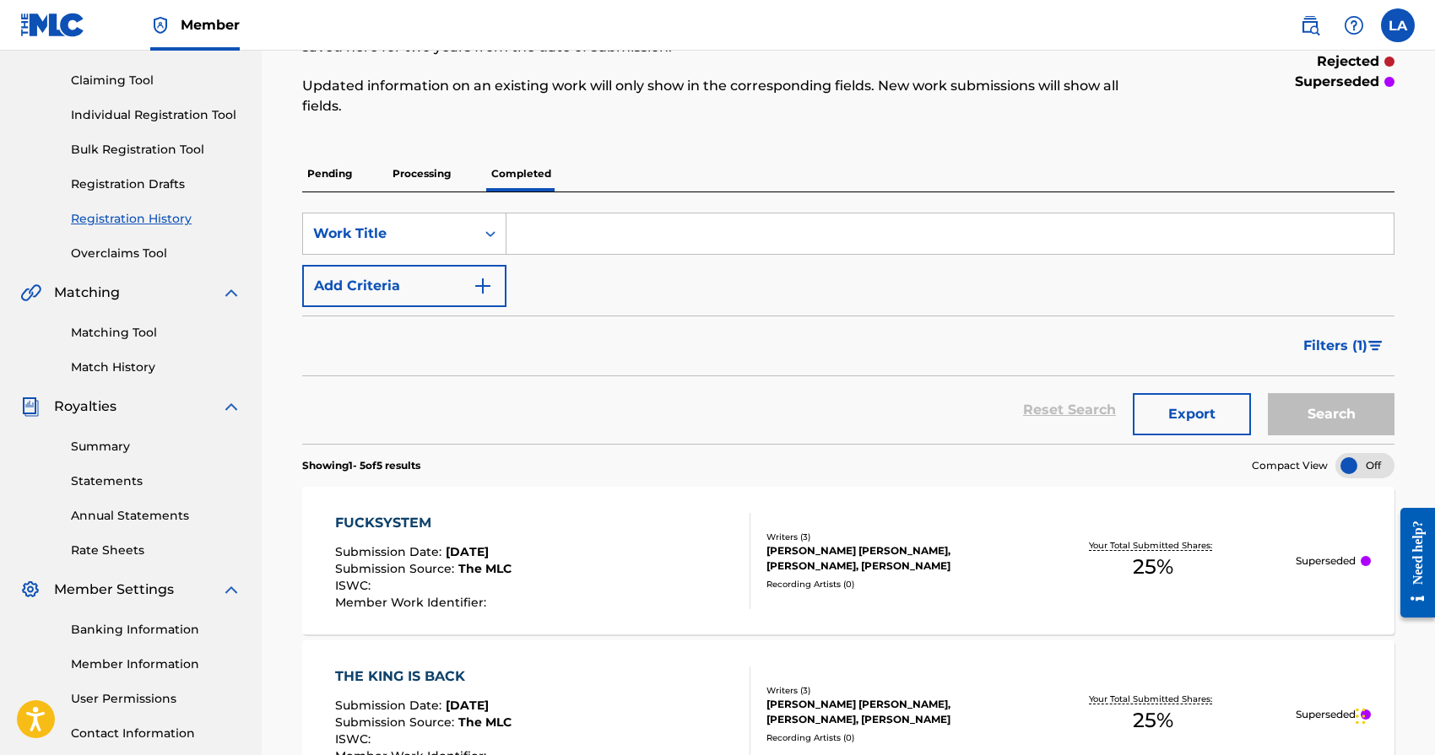
click at [432, 171] on p "Processing" at bounding box center [421, 173] width 68 height 35
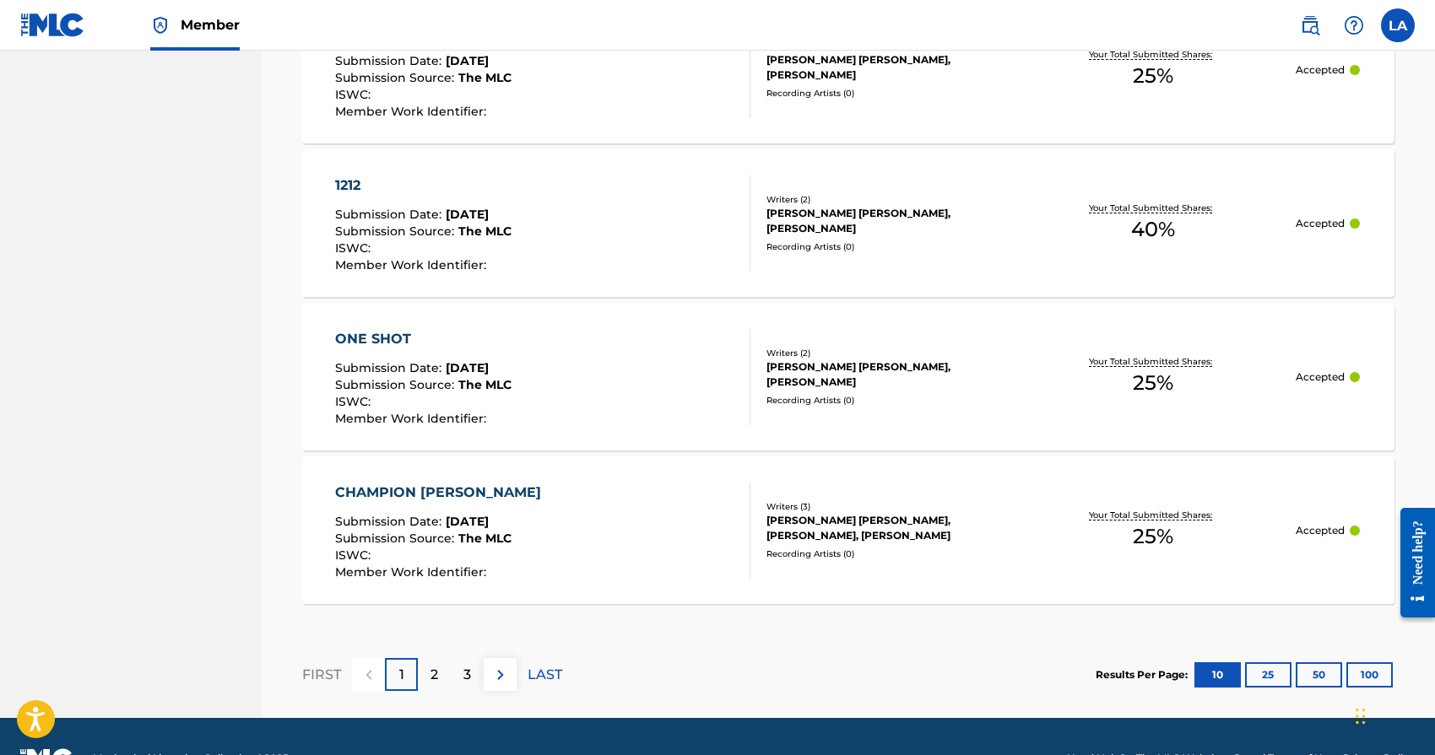
scroll to position [1499, 0]
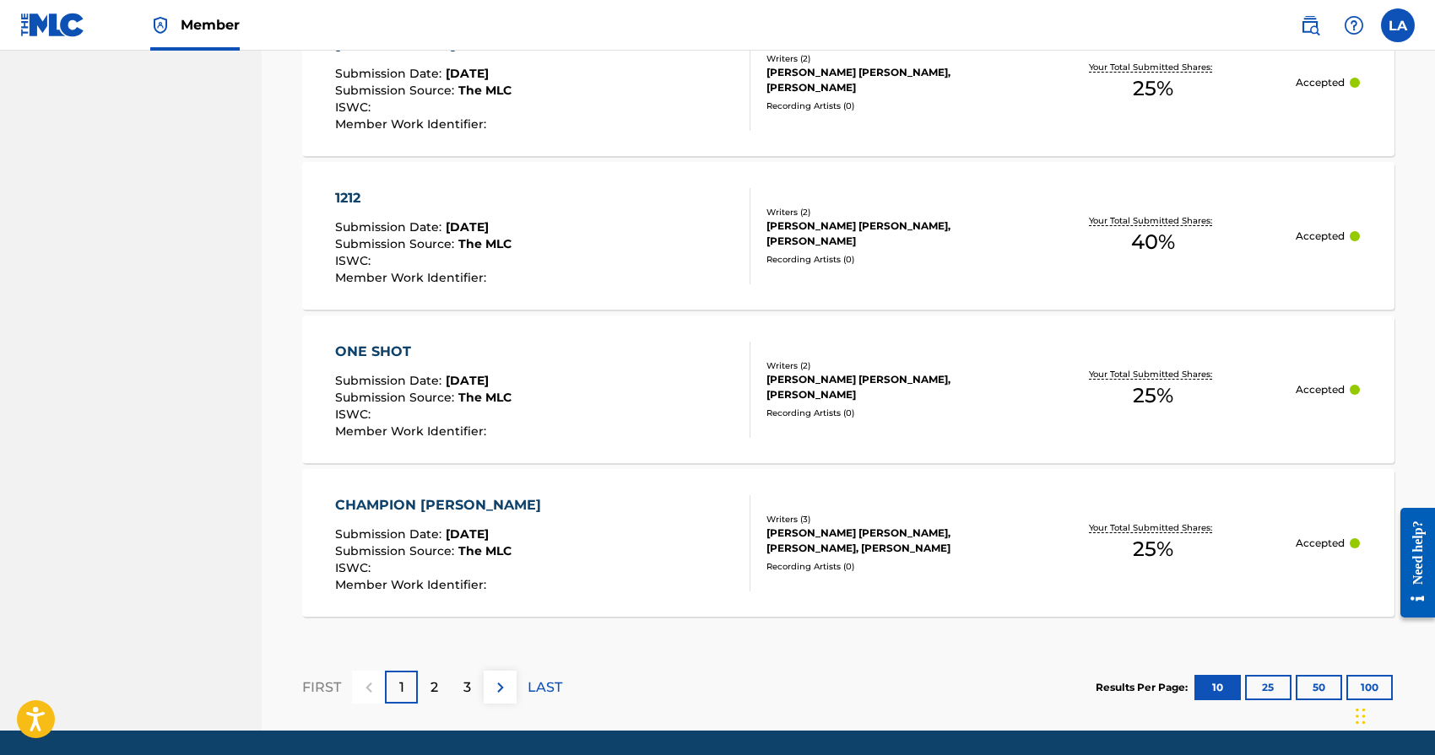
click at [1315, 694] on button "50" at bounding box center [1318, 687] width 46 height 25
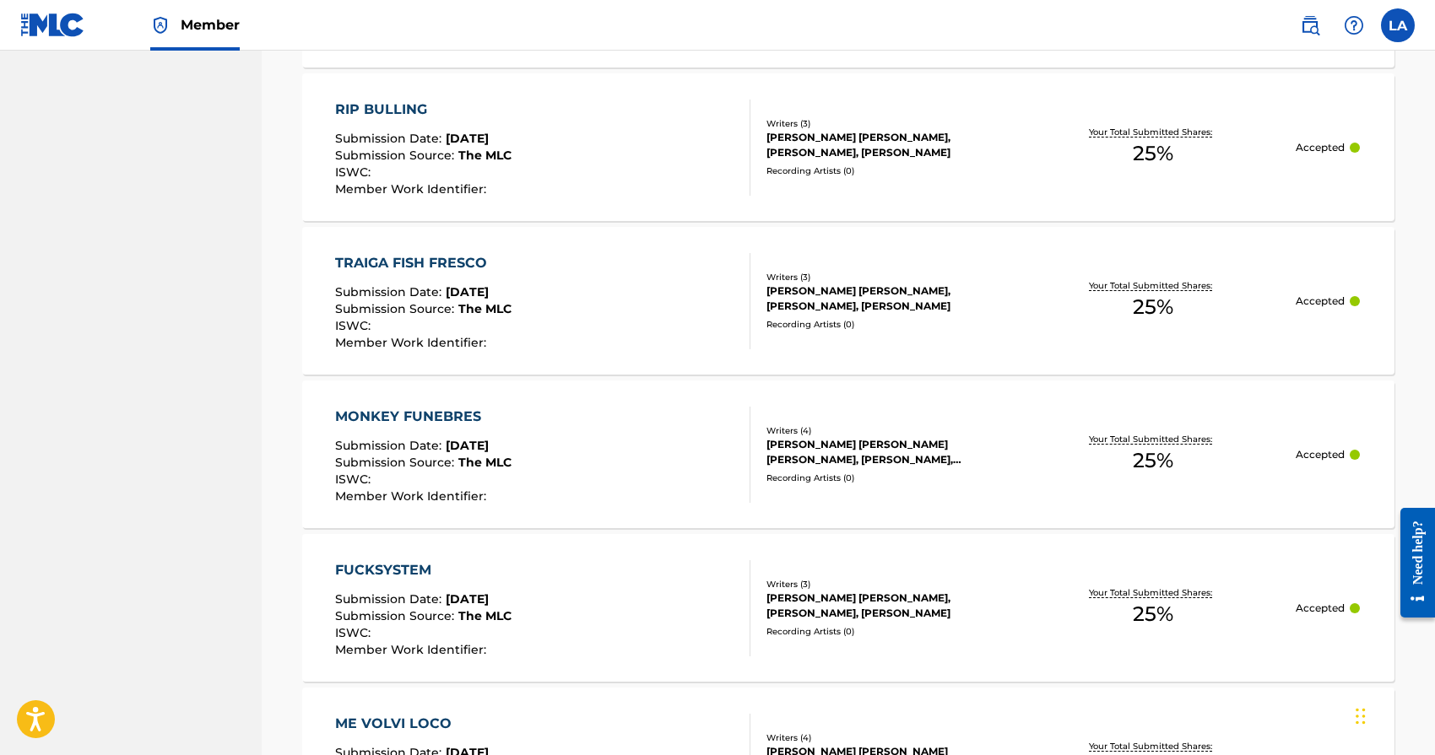
scroll to position [4005, 0]
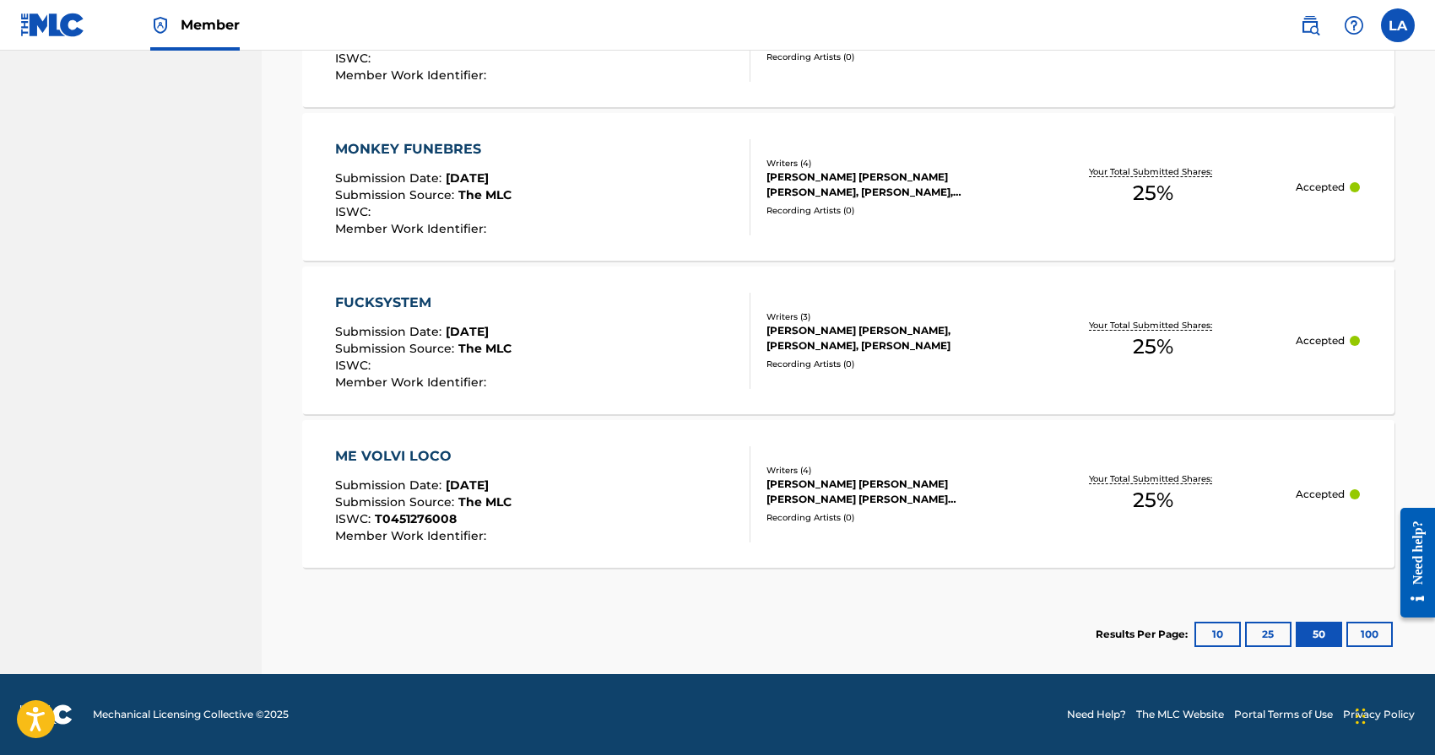
click at [896, 500] on div "[PERSON_NAME] [PERSON_NAME] [PERSON_NAME] [PERSON_NAME] [PERSON_NAME] [PERSON_N…" at bounding box center [887, 492] width 243 height 30
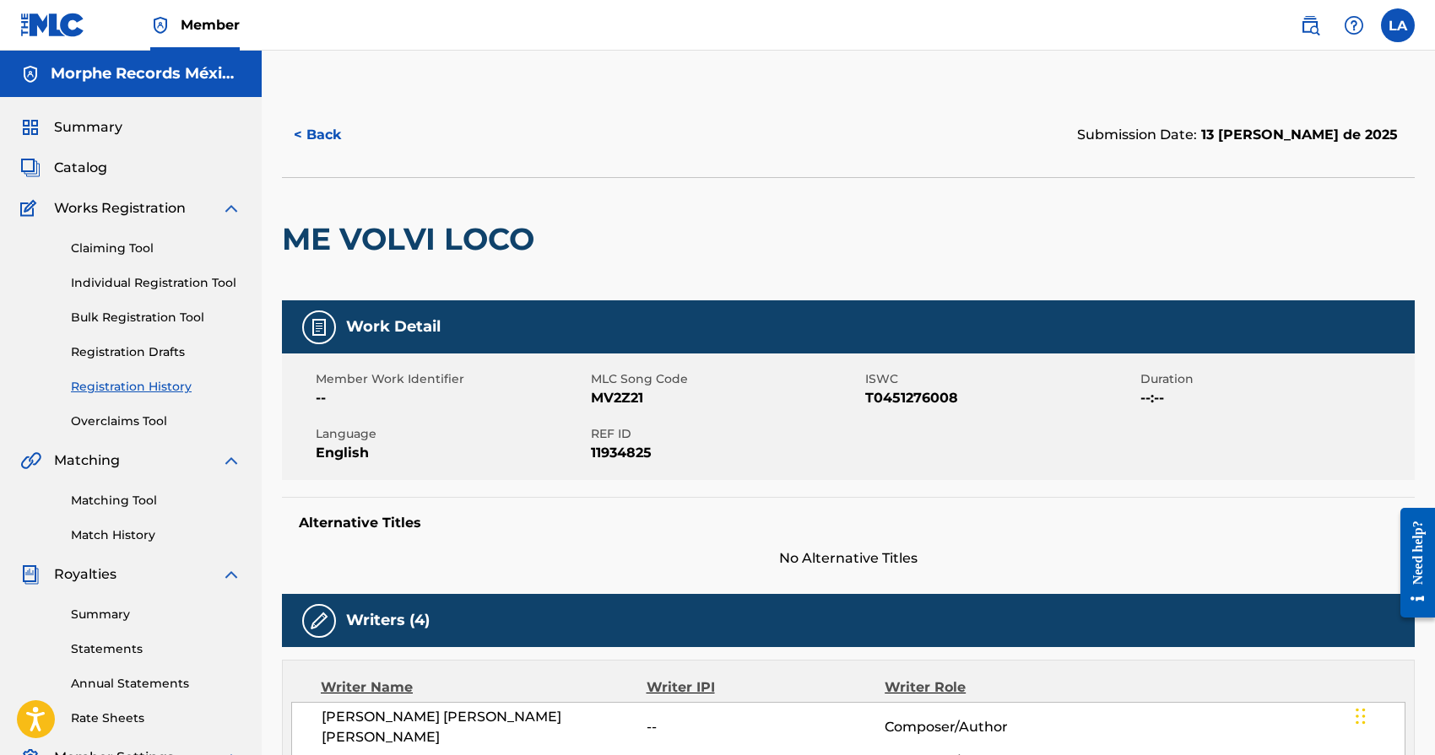
click at [78, 166] on span "Catalog" at bounding box center [80, 168] width 53 height 20
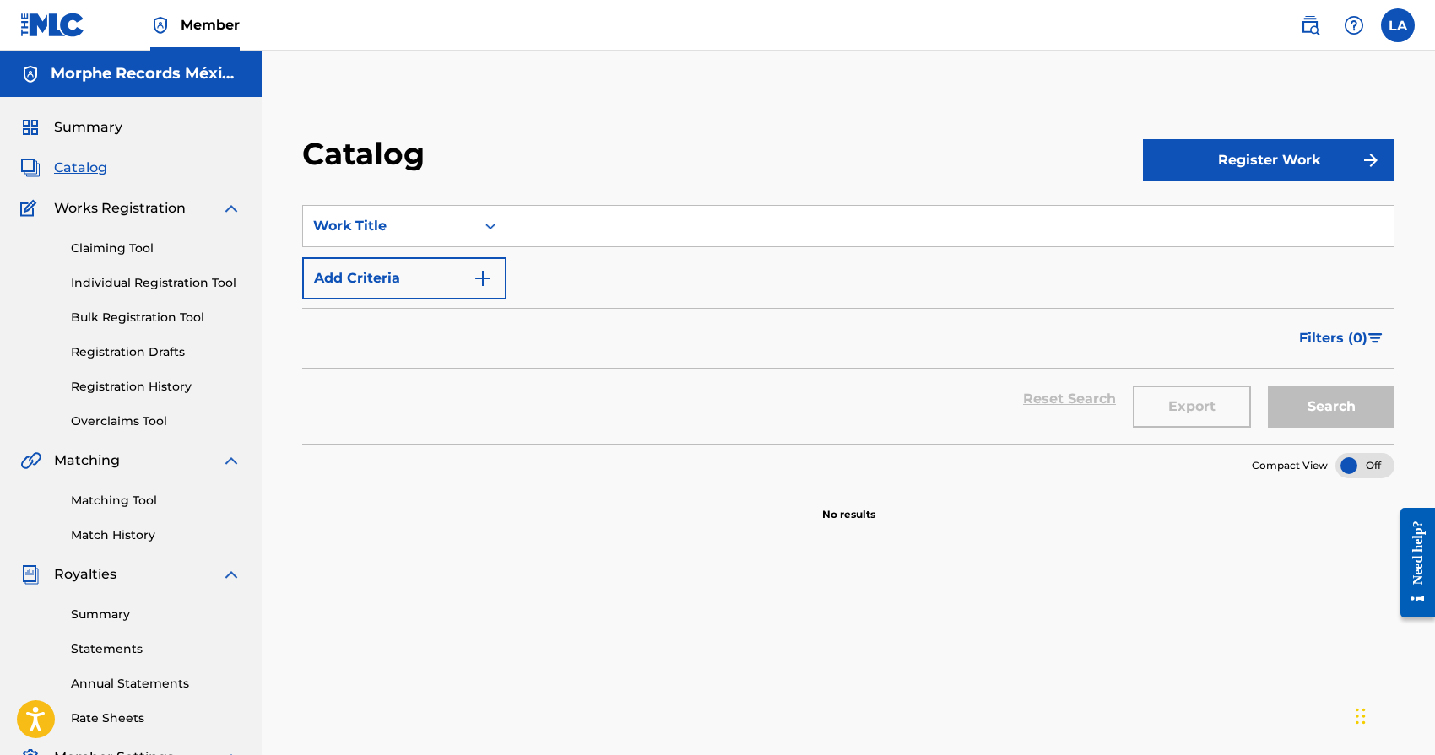
click at [1392, 30] on label at bounding box center [1398, 25] width 34 height 34
click at [1397, 25] on input "LA Leyton [PERSON_NAME] [EMAIL_ADDRESS][DOMAIN_NAME] Notification Preferences P…" at bounding box center [1397, 25] width 0 height 0
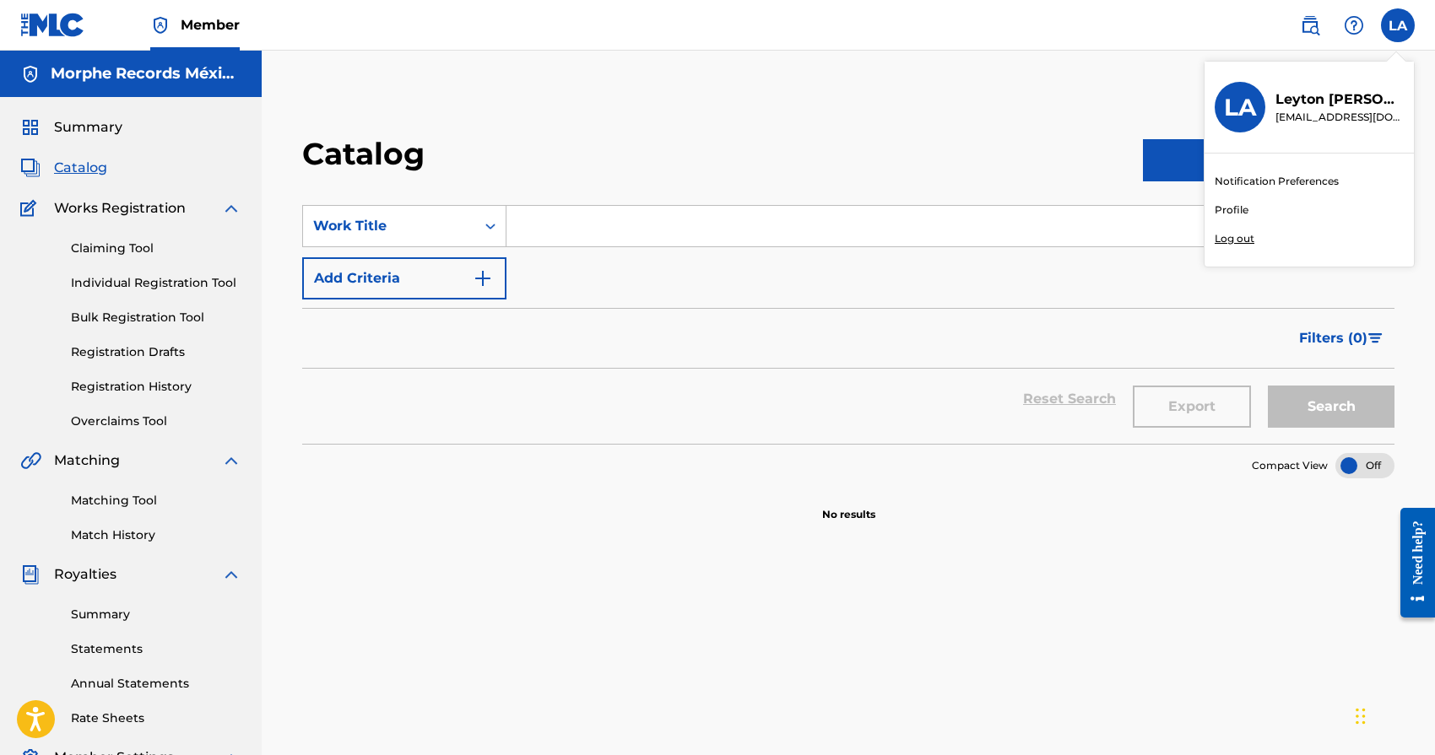
click at [1238, 239] on p "Log out" at bounding box center [1234, 238] width 40 height 15
click at [1397, 25] on input "LA Leyton [PERSON_NAME] [EMAIL_ADDRESS][DOMAIN_NAME] Notification Preferences P…" at bounding box center [1397, 25] width 0 height 0
